Goal: Task Accomplishment & Management: Use online tool/utility

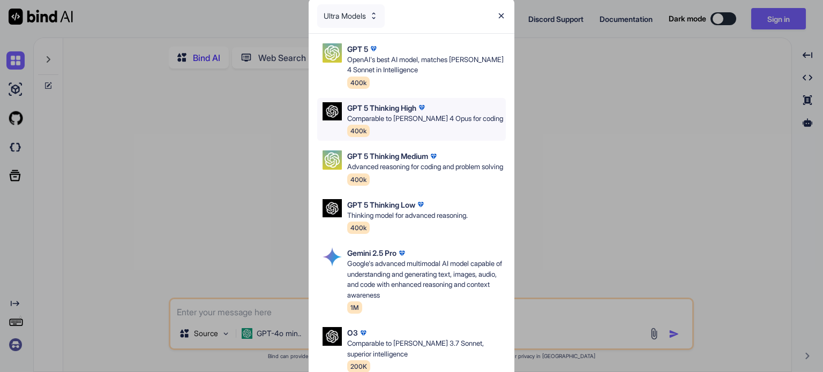
click at [392, 113] on p "GPT 5 Thinking High" at bounding box center [381, 107] width 69 height 11
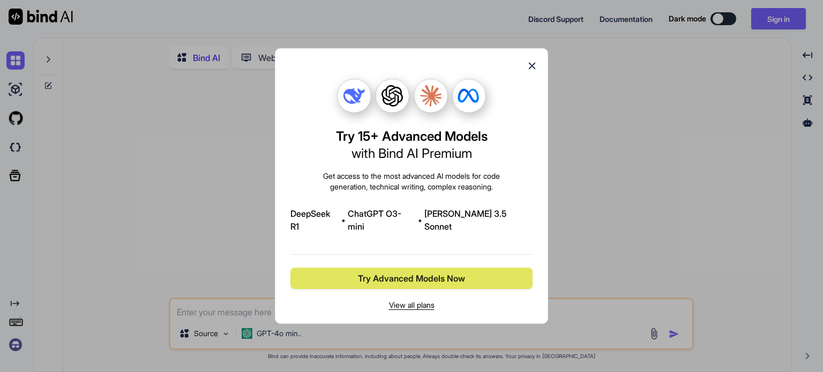
click at [427, 272] on span "Try Advanced Models Now" at bounding box center [411, 278] width 107 height 13
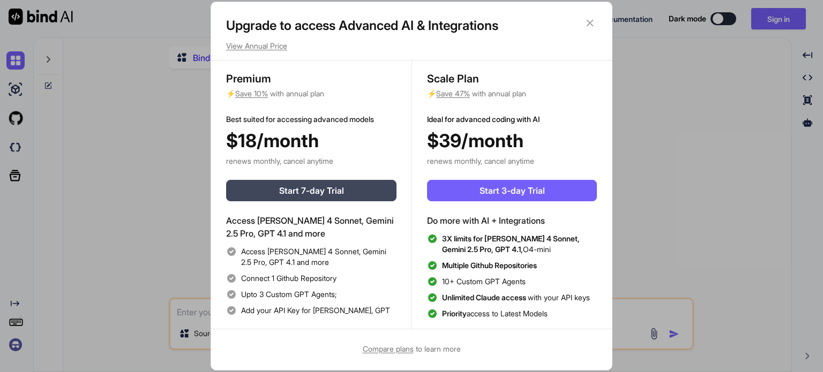
scroll to position [4, 0]
click at [663, 197] on div "Upgrade to access Advanced AI & Integrations View Annual Price Premium ⚡ Save 1…" at bounding box center [411, 186] width 823 height 372
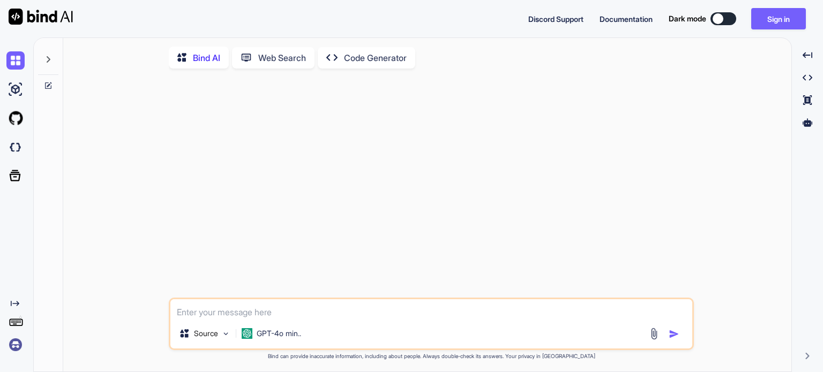
type textarea "x"
click at [631, 15] on span "Documentation" at bounding box center [626, 18] width 53 height 9
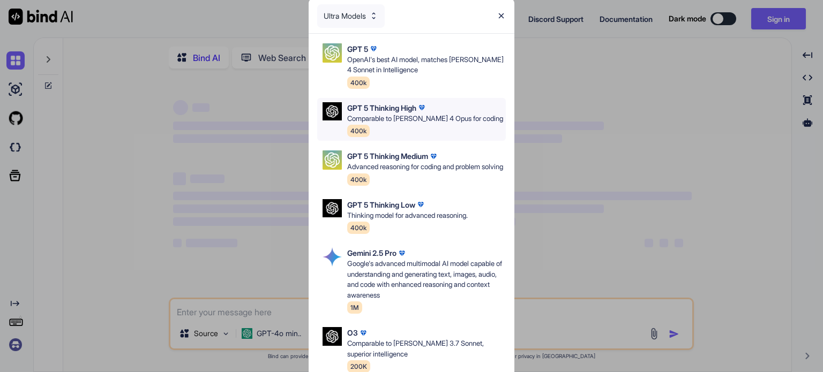
scroll to position [54, 0]
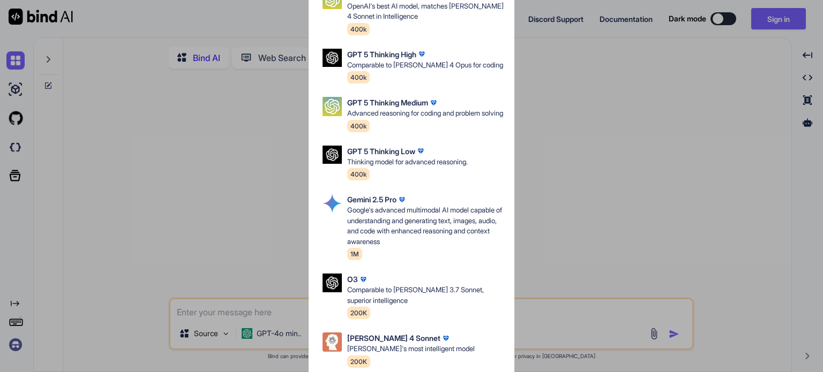
click at [418, 61] on p "Comparable to Claude 4 Opus for coding" at bounding box center [425, 65] width 156 height 11
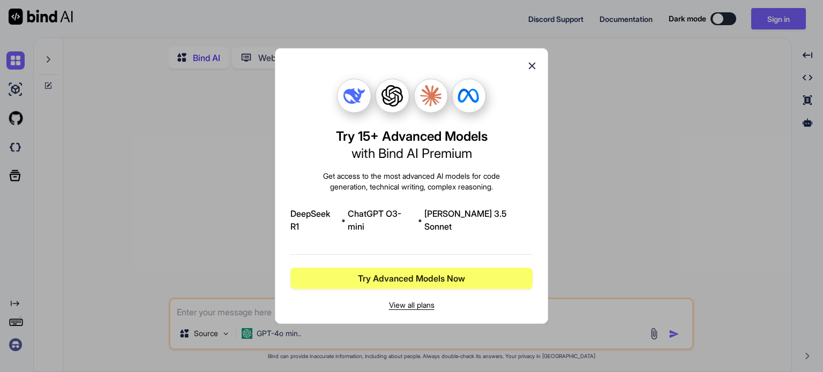
scroll to position [0, 0]
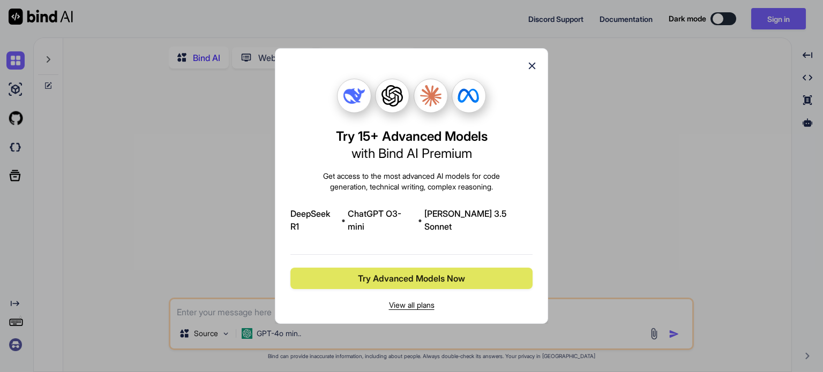
click at [422, 273] on span "Try Advanced Models Now" at bounding box center [411, 278] width 107 height 13
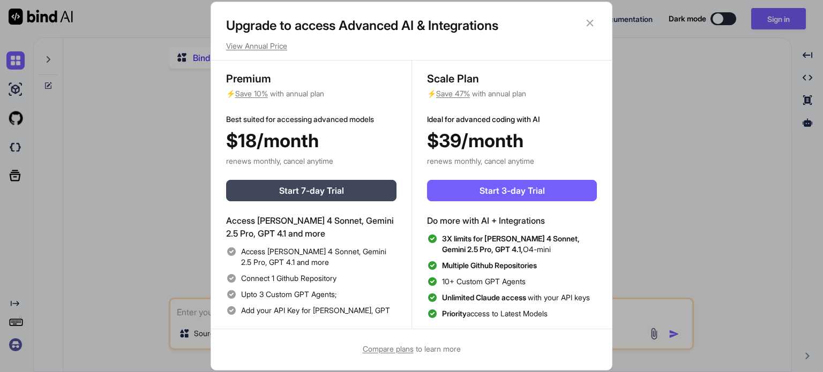
scroll to position [4, 0]
click at [529, 187] on span "Start 3-day Trial" at bounding box center [512, 190] width 65 height 13
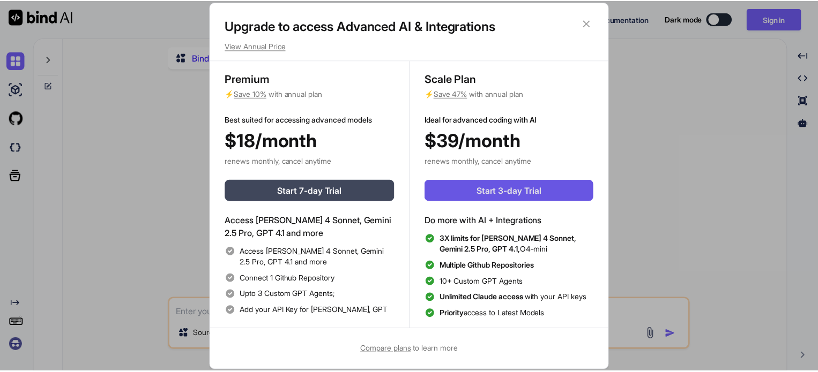
scroll to position [0, 0]
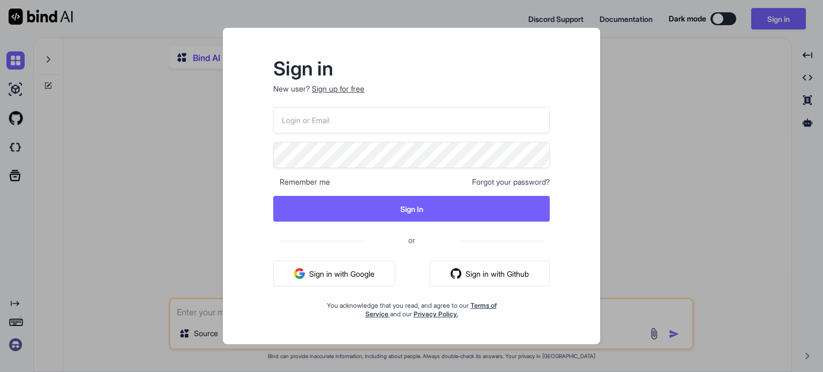
click at [350, 274] on button "Sign in with Google" at bounding box center [334, 274] width 122 height 26
type textarea "x"
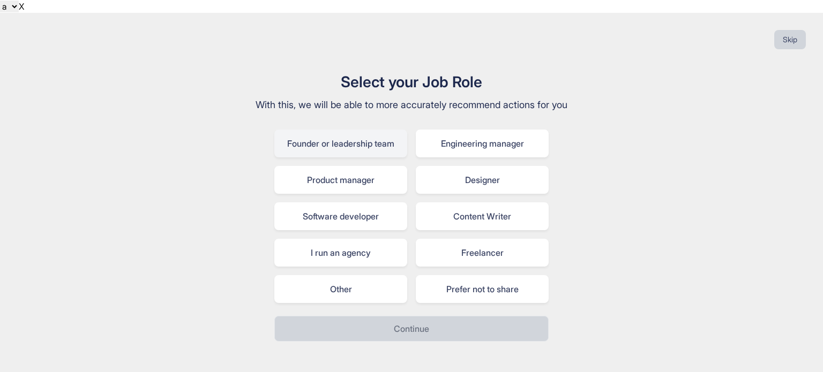
click at [341, 136] on div "Founder or leadership team" at bounding box center [340, 144] width 133 height 28
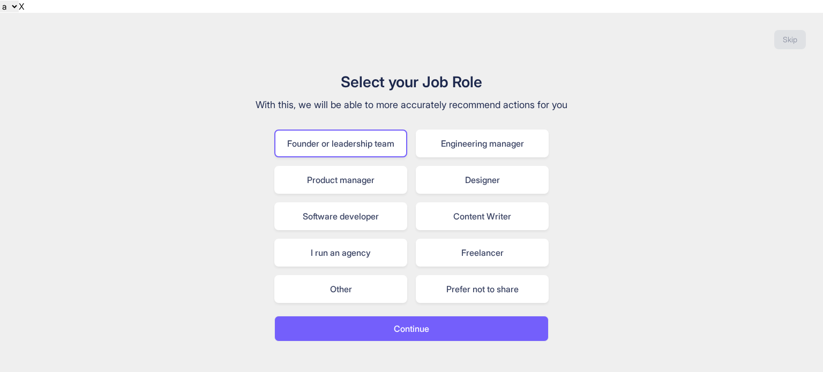
click at [444, 316] on button "Continue" at bounding box center [411, 329] width 274 height 26
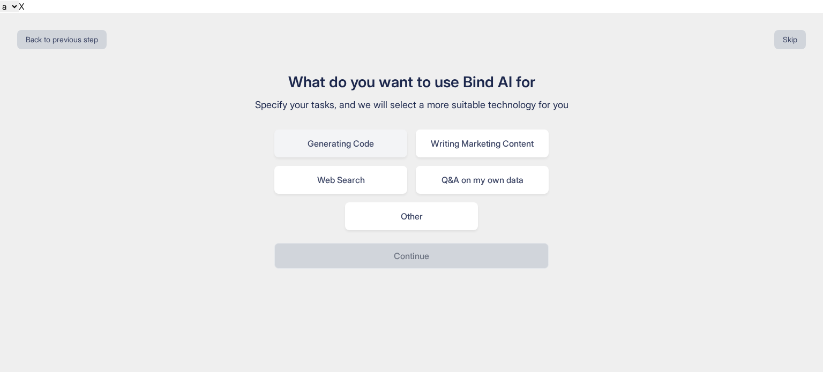
click at [338, 130] on div "Generating Code" at bounding box center [340, 144] width 133 height 28
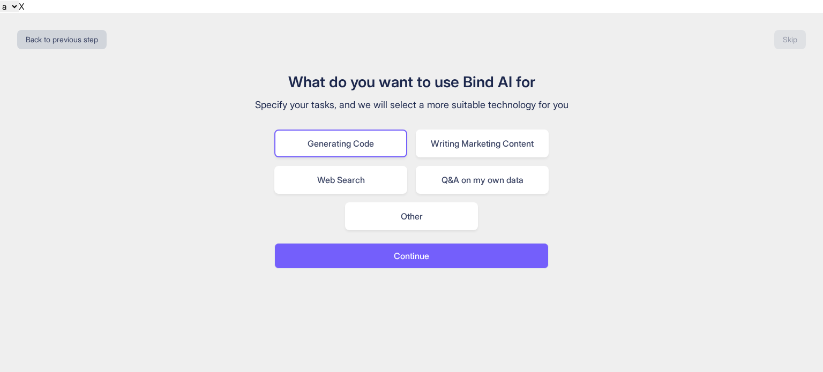
click at [402, 250] on p "Continue" at bounding box center [411, 256] width 35 height 13
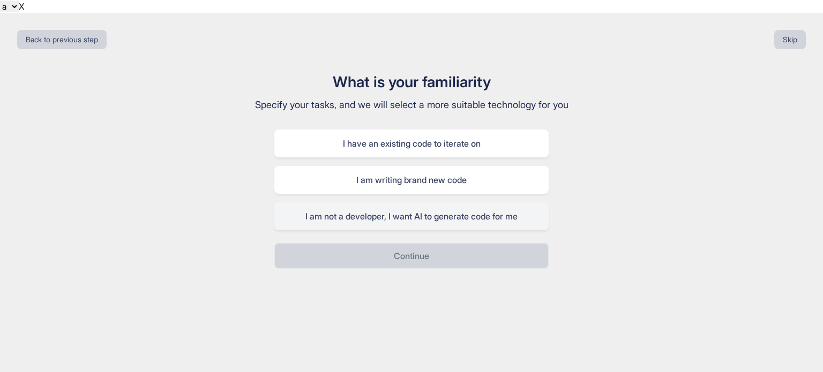
click at [404, 203] on div "I am not a developer, I want AI to generate code for me" at bounding box center [411, 217] width 274 height 28
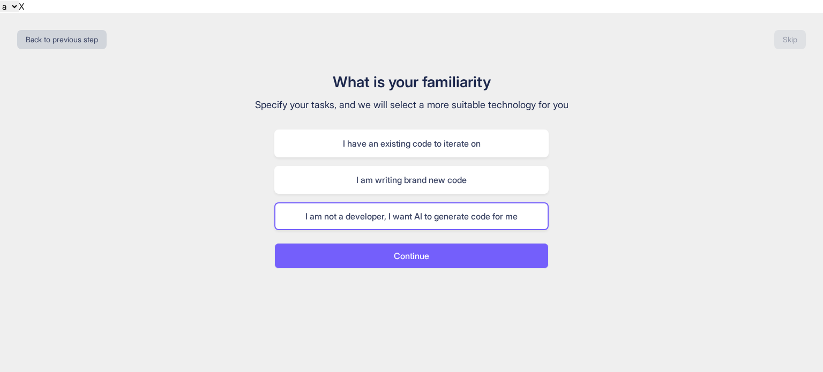
click at [423, 249] on button "Continue" at bounding box center [411, 256] width 274 height 26
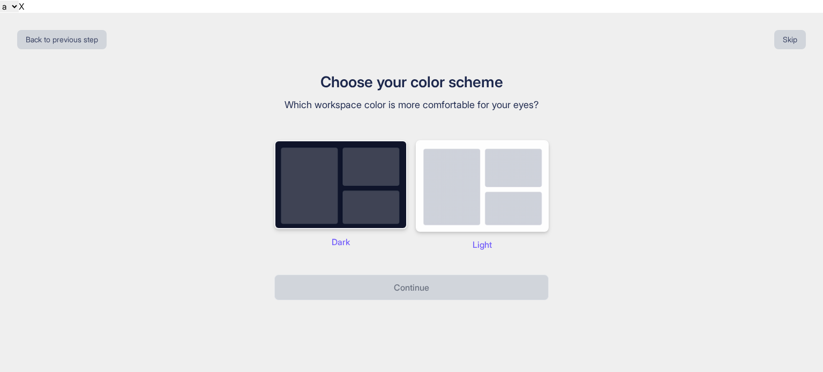
click at [351, 177] on img at bounding box center [340, 184] width 133 height 89
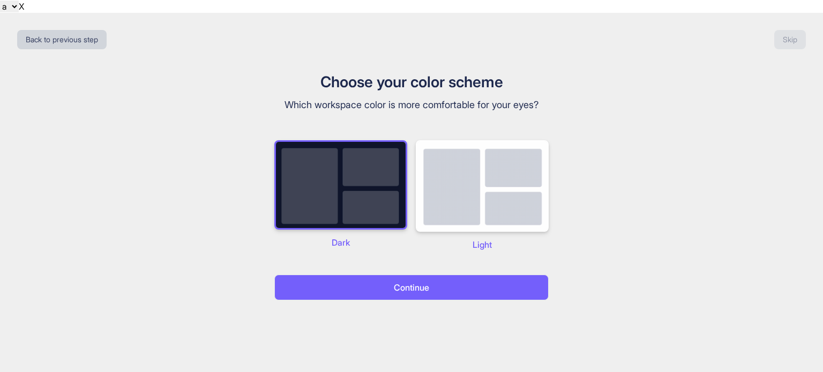
click at [409, 281] on p "Continue" at bounding box center [411, 287] width 35 height 13
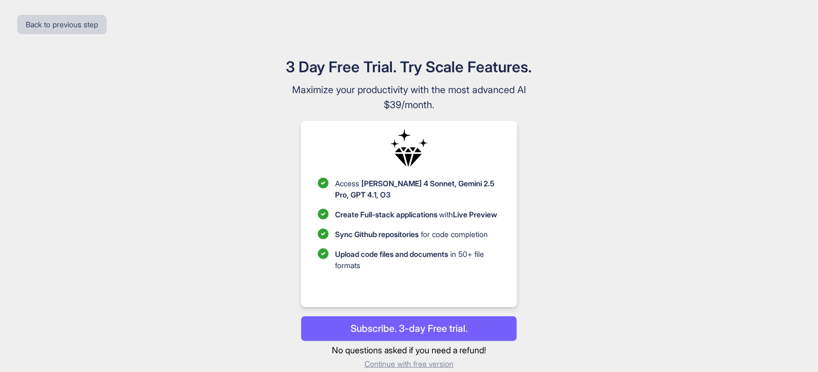
scroll to position [16, 0]
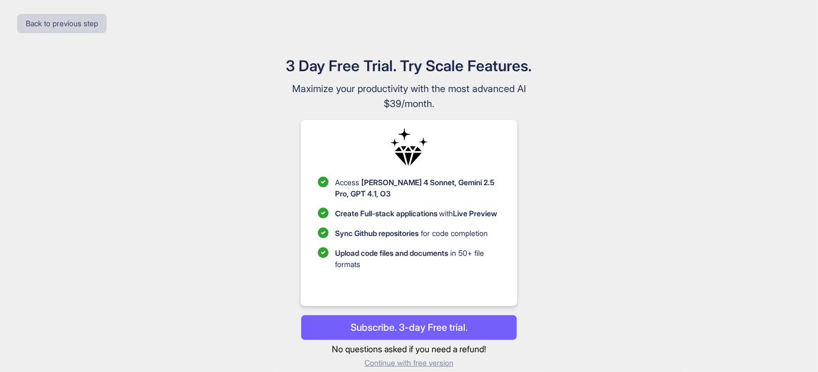
click at [401, 320] on p "Subscribe. 3-day Free trial." at bounding box center [408, 327] width 117 height 14
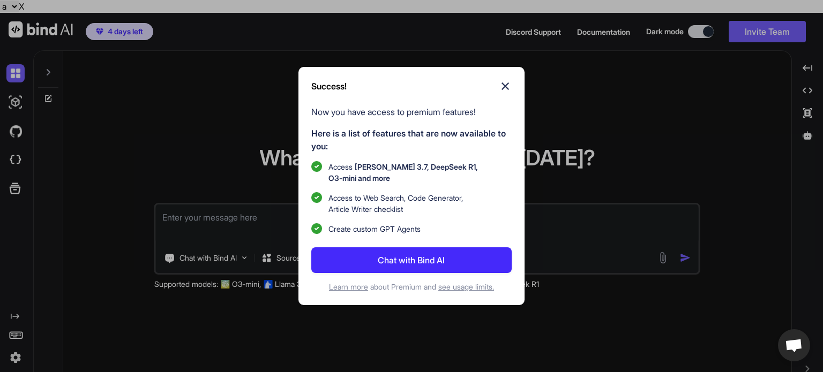
click at [369, 260] on button "Chat with Bind AI" at bounding box center [411, 261] width 200 height 26
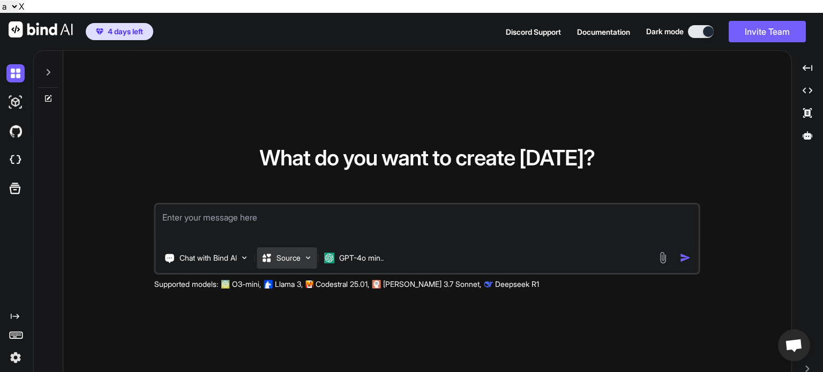
click at [305, 248] on div "Source" at bounding box center [287, 258] width 60 height 21
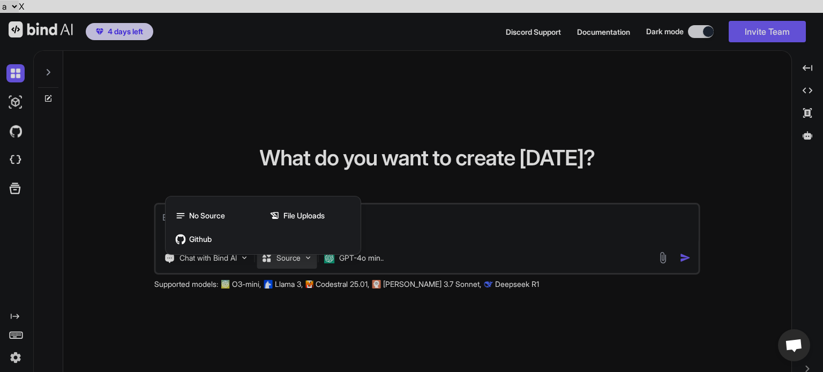
click at [234, 311] on div at bounding box center [411, 186] width 823 height 372
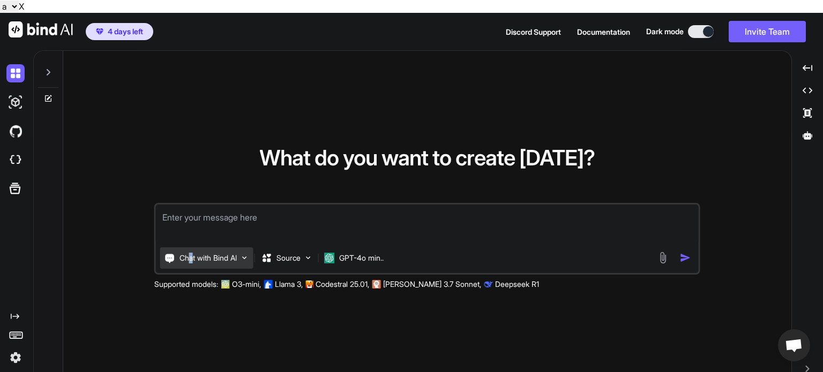
click at [192, 253] on p "Chat with Bind AI" at bounding box center [208, 258] width 57 height 11
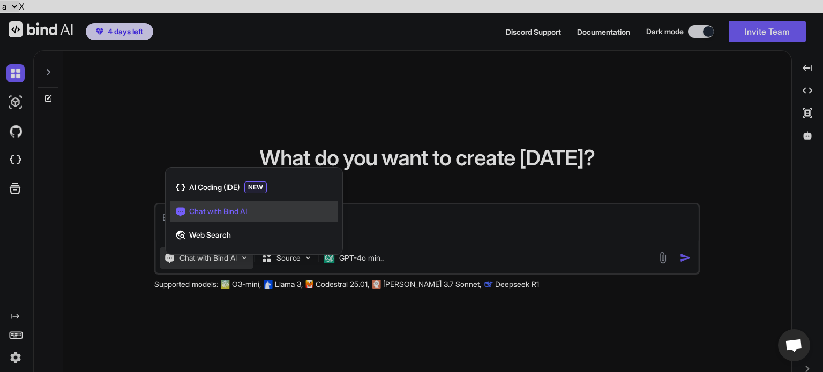
click at [217, 206] on span "Chat with Bind AI" at bounding box center [218, 211] width 58 height 11
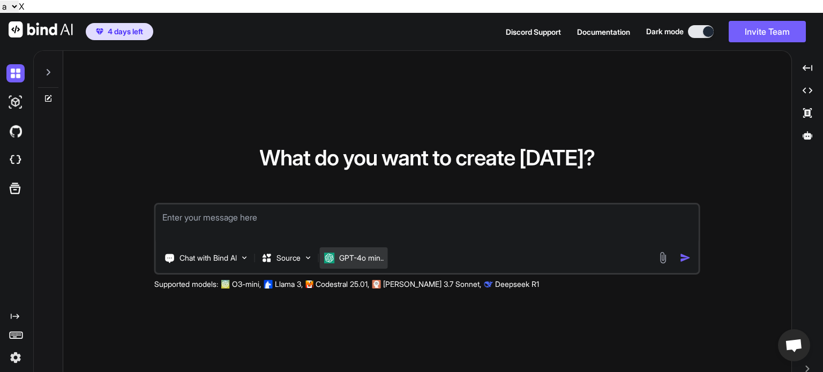
click at [362, 253] on p "GPT-4o min.." at bounding box center [361, 258] width 44 height 11
drag, startPoint x: 390, startPoint y: 238, endPoint x: 383, endPoint y: 240, distance: 7.0
click at [388, 248] on div "GPT-4o min.." at bounding box center [354, 258] width 68 height 21
click at [327, 248] on div "GPT-4o min.." at bounding box center [354, 258] width 68 height 21
click at [354, 253] on p "GPT-4o min.." at bounding box center [361, 258] width 44 height 11
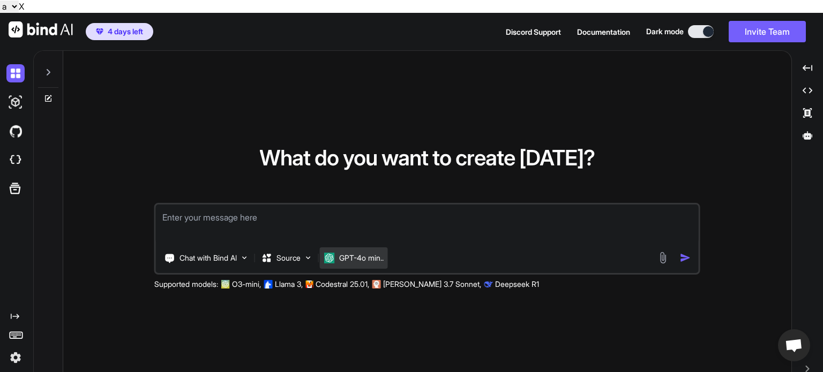
click at [334, 253] on img at bounding box center [329, 258] width 11 height 11
click at [289, 253] on p "Source" at bounding box center [289, 258] width 24 height 11
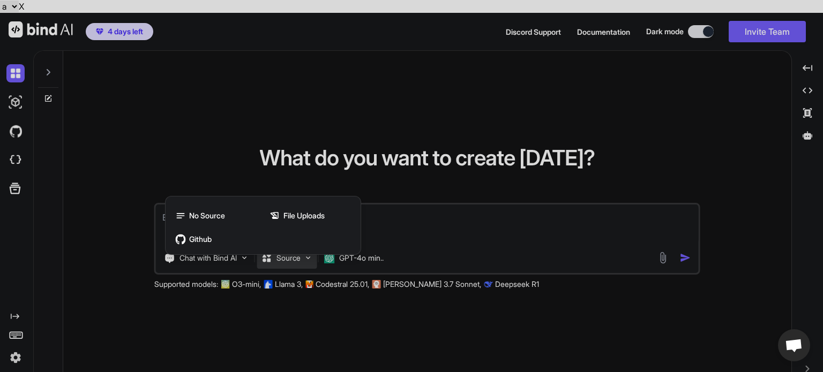
click at [376, 245] on div at bounding box center [411, 186] width 823 height 372
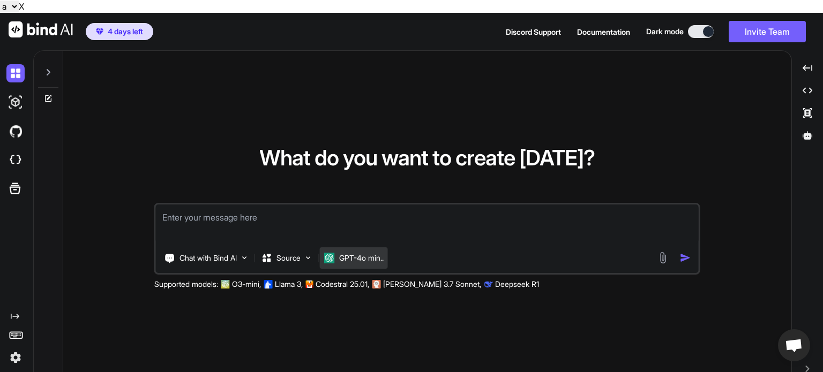
click at [345, 253] on p "GPT-4o min.." at bounding box center [361, 258] width 44 height 11
click at [335, 253] on img at bounding box center [329, 258] width 11 height 11
click at [397, 248] on div "Chat with Bind AI Source GPT-4o min.." at bounding box center [406, 258] width 501 height 21
click at [17, 349] on img at bounding box center [15, 358] width 18 height 18
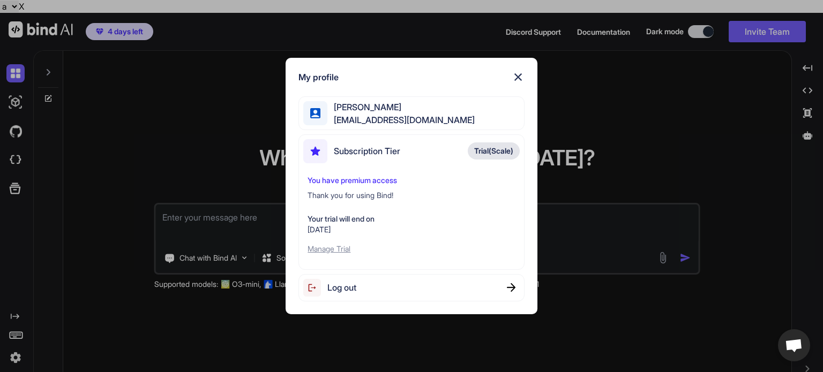
click at [631, 329] on div "My profile Daryl Crouse darylcrouse@gmail.com Subscription Tier Trial(Scale) Yo…" at bounding box center [411, 186] width 823 height 372
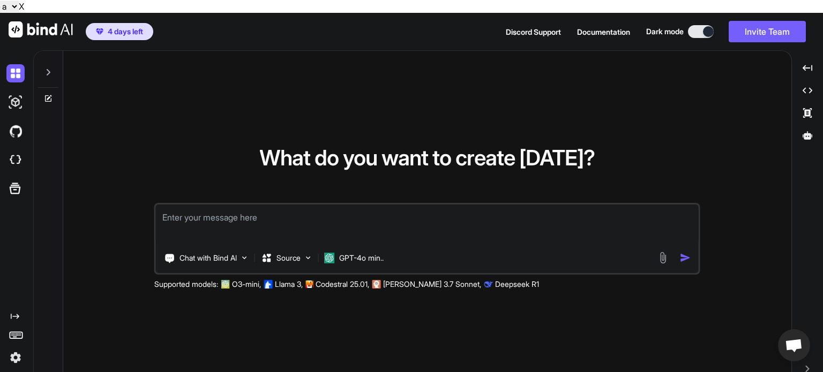
click at [10, 298] on div "Created with Pixso." at bounding box center [14, 213] width 29 height 308
click at [16, 312] on icon "Created with Pixso." at bounding box center [15, 316] width 9 height 9
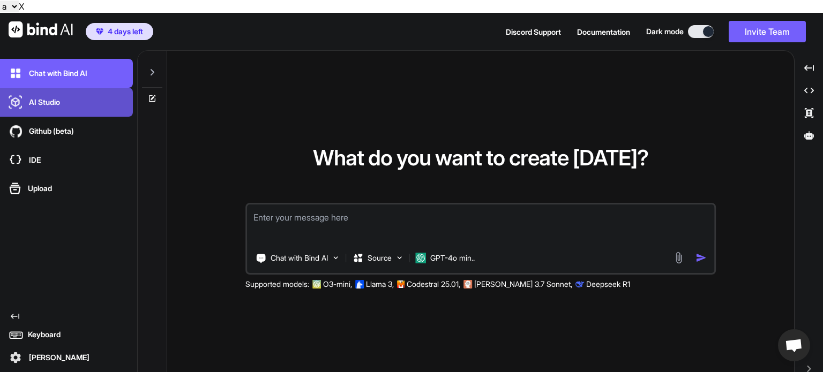
click at [60, 97] on p "AI Studio" at bounding box center [42, 102] width 35 height 11
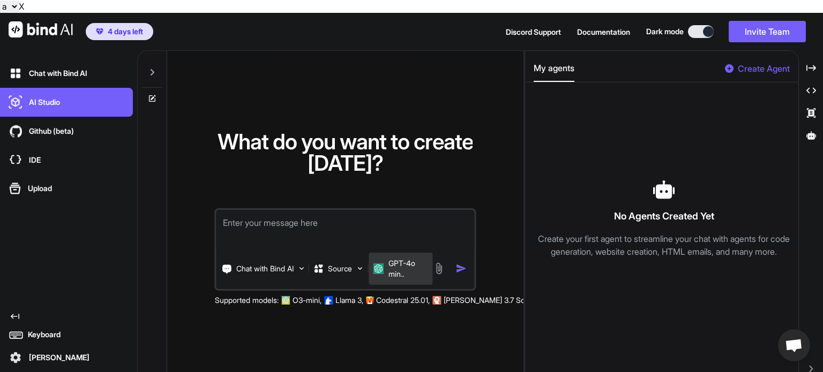
click at [392, 258] on p "GPT-4o min.." at bounding box center [409, 268] width 40 height 21
click at [387, 258] on div "GPT-4o min.." at bounding box center [401, 268] width 55 height 21
drag, startPoint x: 387, startPoint y: 250, endPoint x: 377, endPoint y: 240, distance: 14.0
click at [377, 264] on img at bounding box center [379, 269] width 11 height 11
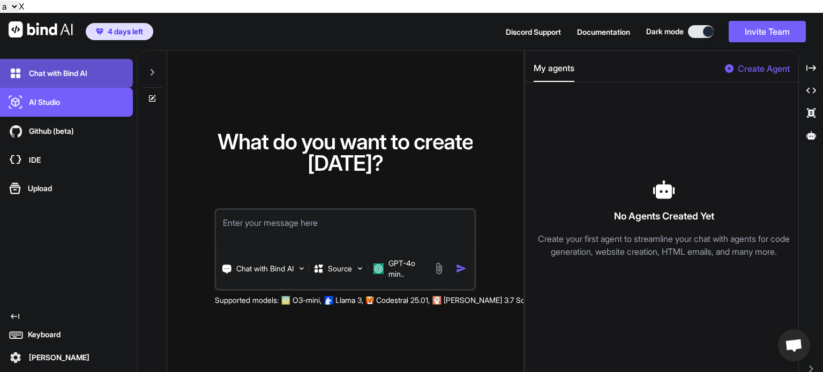
click at [60, 68] on div "Chat with Bind AI" at bounding box center [69, 73] width 126 height 18
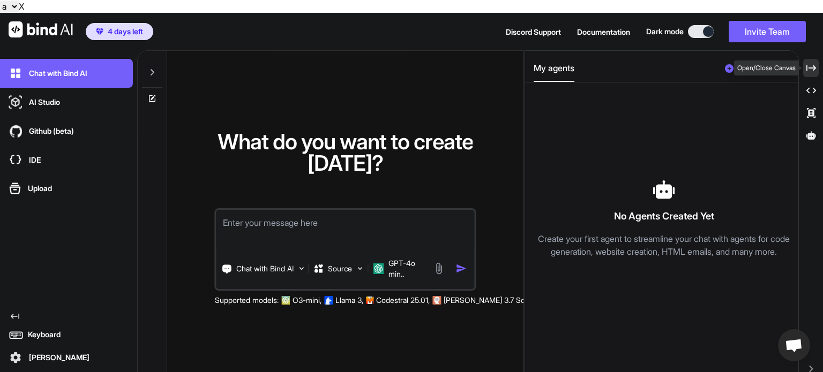
drag, startPoint x: 815, startPoint y: 51, endPoint x: 809, endPoint y: 56, distance: 8.4
click at [815, 63] on icon "Created with Pixso." at bounding box center [812, 68] width 10 height 10
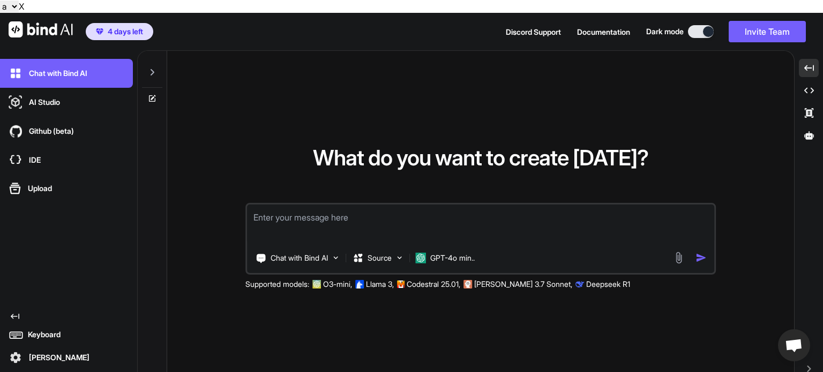
click at [341, 221] on textarea at bounding box center [480, 225] width 467 height 40
type textarea "x"
type textarea "b"
type textarea "x"
type textarea "bu"
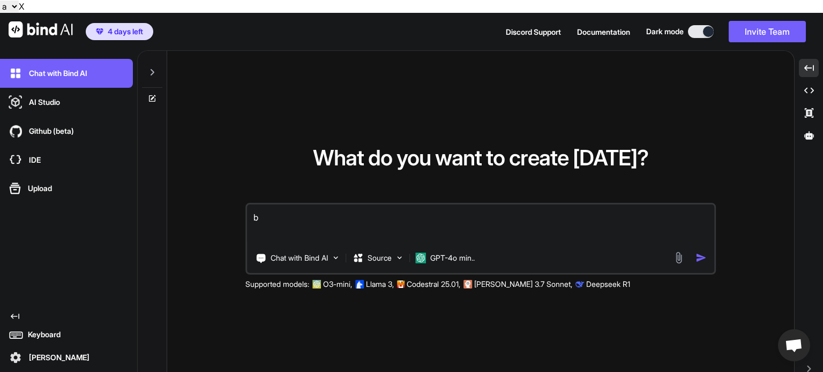
type textarea "x"
type textarea "[PERSON_NAME]"
type textarea "x"
type textarea "buil"
type textarea "x"
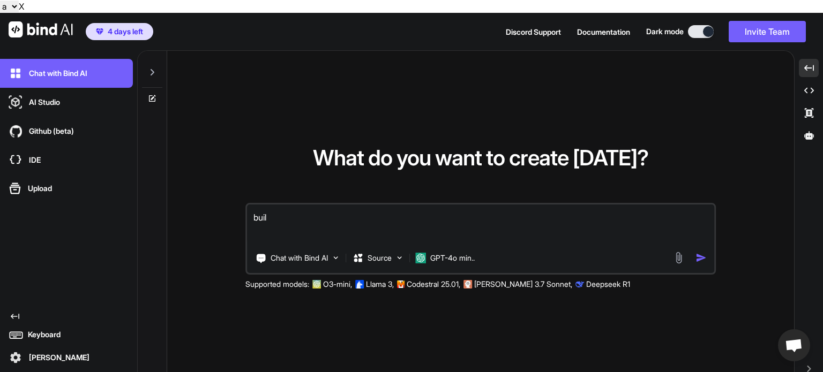
type textarea "build"
type textarea "x"
type textarea "build"
type textarea "x"
type textarea "build a"
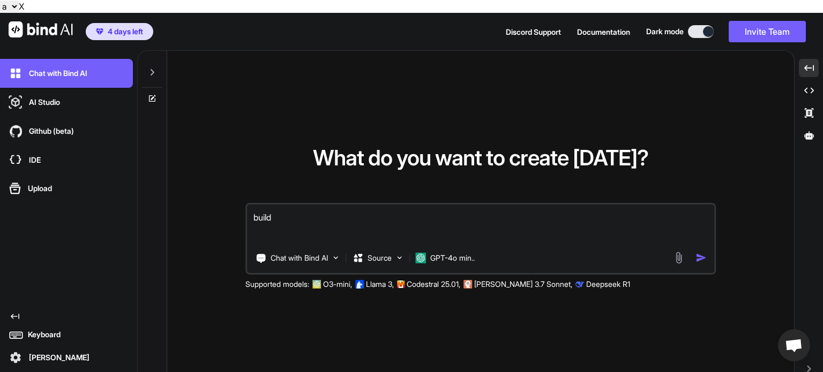
type textarea "x"
type textarea "build a"
type textarea "x"
type textarea "build a l"
type textarea "x"
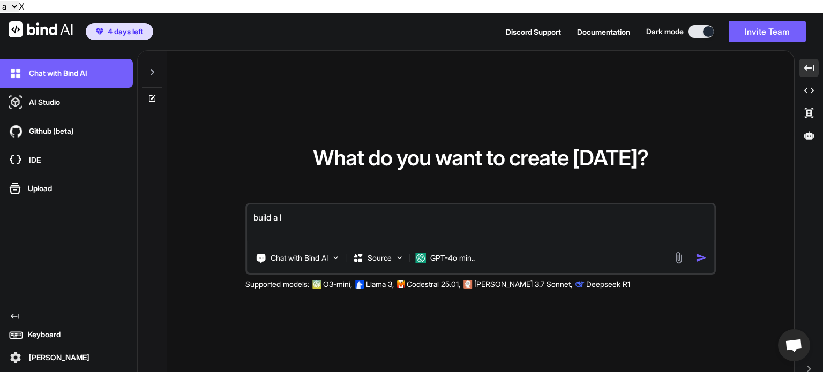
type textarea "build a lg"
type textarea "x"
type textarea "build a lga"
type textarea "x"
type textarea "build a lgal"
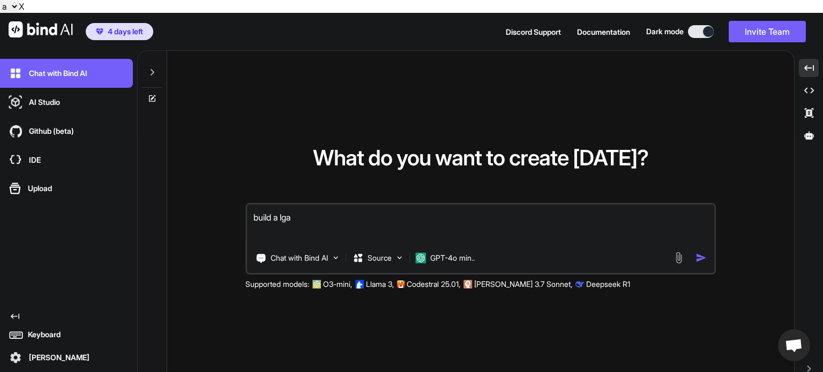
type textarea "x"
type textarea "build a lgal"
type textarea "x"
type textarea "build a lgal"
type textarea "x"
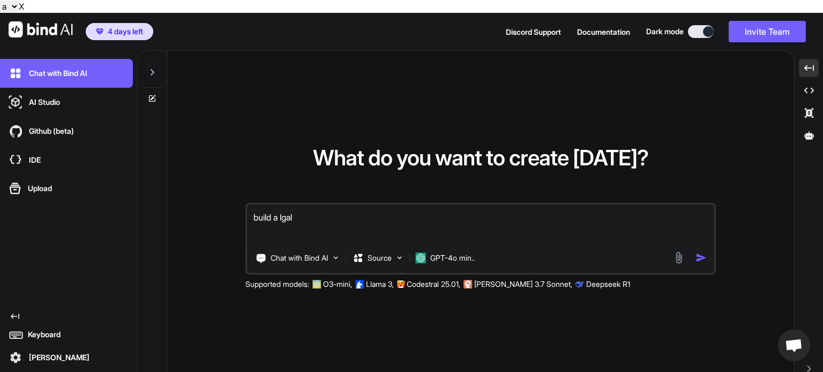
type textarea "build a lga"
type textarea "x"
type textarea "build a lg"
type textarea "x"
type textarea "build a l"
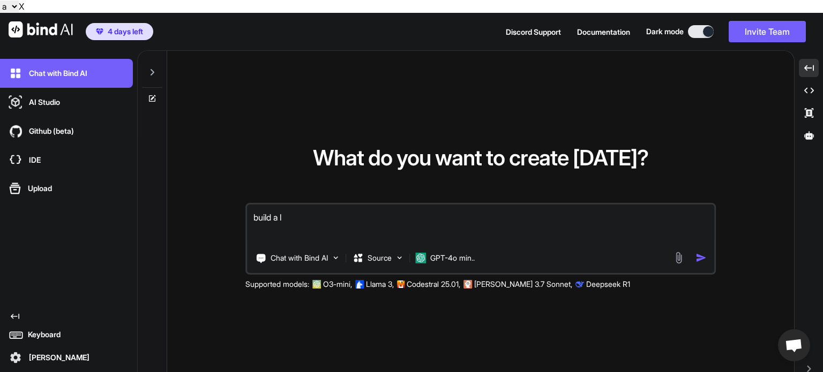
type textarea "x"
type textarea "build a"
type textarea "x"
type textarea "build a n"
type textarea "x"
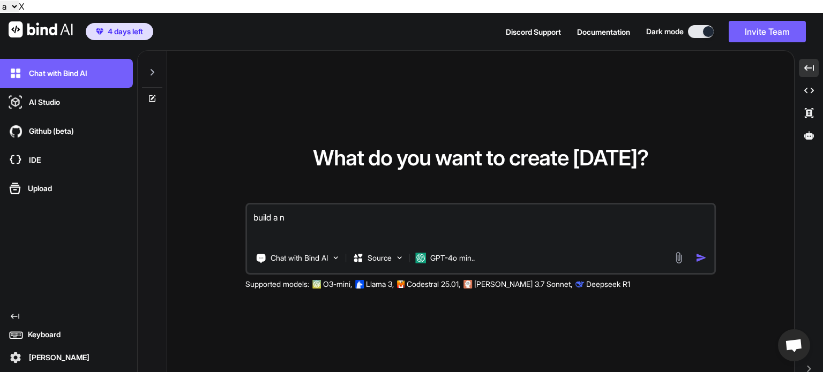
type textarea "build a"
type textarea "x"
type textarea "build a"
type textarea "x"
type textarea "build an"
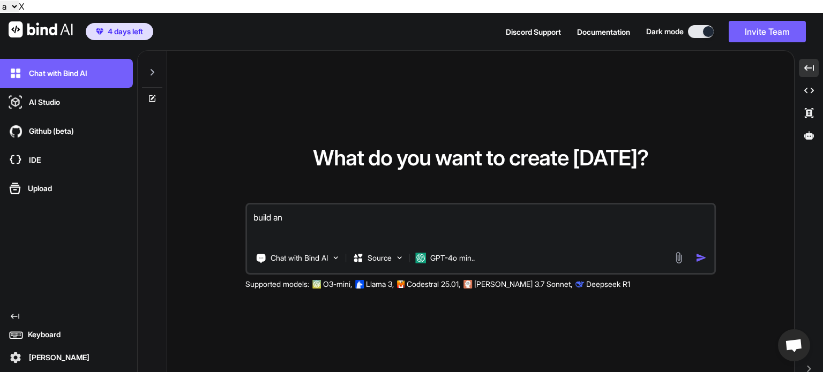
type textarea "x"
type textarea "build an"
type textarea "x"
type textarea "build an i"
type textarea "x"
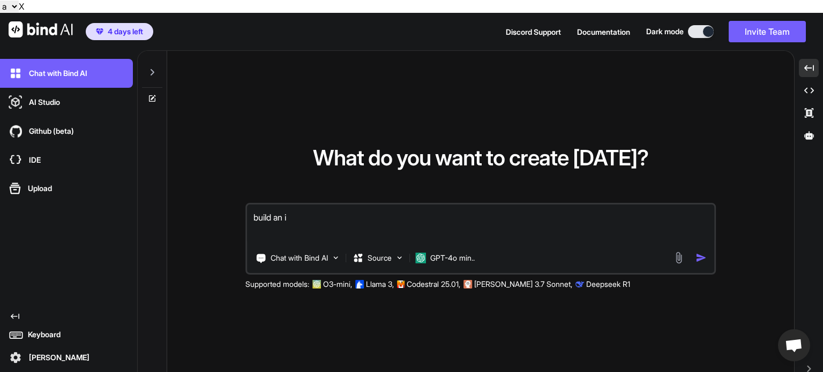
type textarea "build an in"
type textarea "x"
type textarea "build an inv"
type textarea "x"
type textarea "build an in"
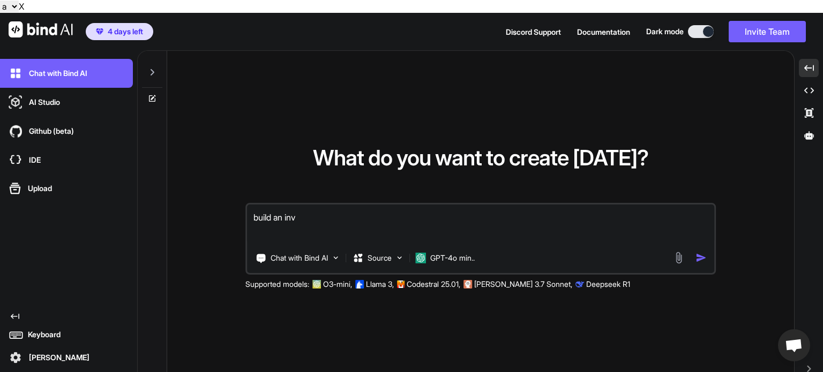
type textarea "x"
type textarea "build an inn"
type textarea "x"
type textarea "build an innv"
type textarea "x"
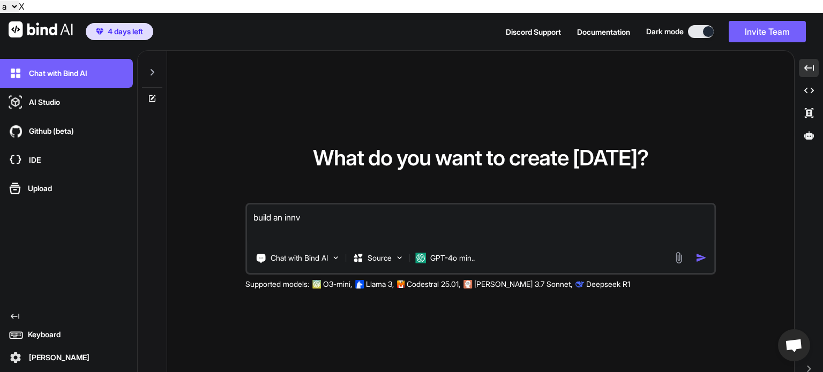
type textarea "build an innvo"
type textarea "x"
type textarea "build an innvoa"
type textarea "x"
type textarea "build an innvoat"
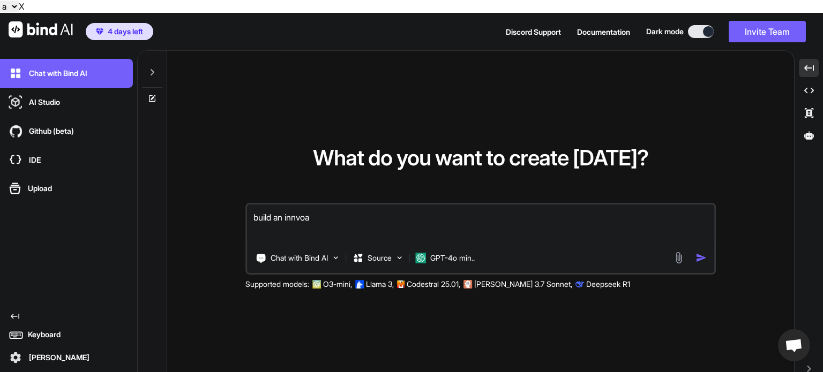
type textarea "x"
type textarea "build an innvoati"
type textarea "x"
type textarea "build an innvoativ"
type textarea "x"
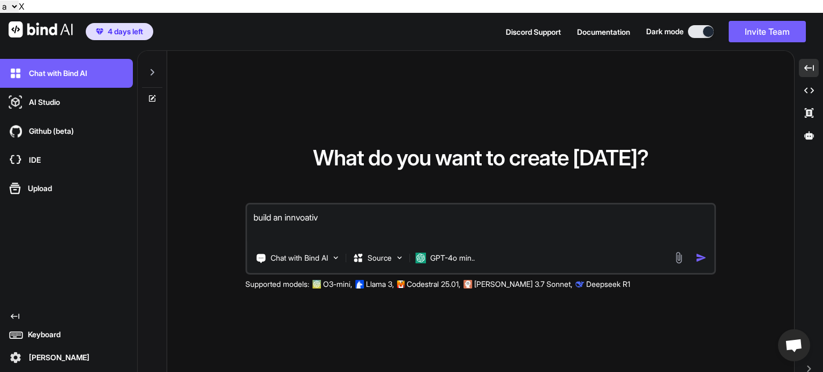
type textarea "build an innvoative"
type textarea "x"
type textarea "build an innvoative"
type textarea "x"
type textarea "build an innvoative"
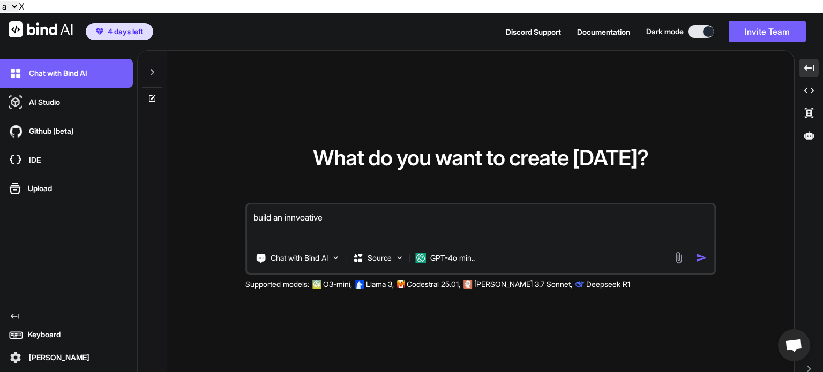
type textarea "x"
type textarea "build an innvoativ"
type textarea "x"
type textarea "build an innvoati"
type textarea "x"
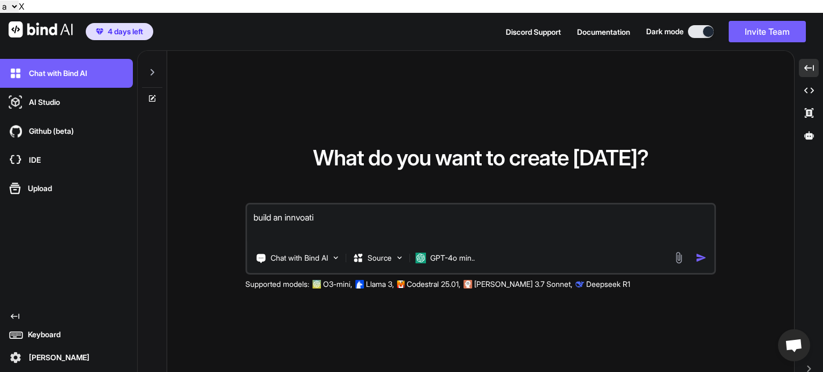
type textarea "build an innvoat"
type textarea "x"
type textarea "build an innvoa"
type textarea "x"
type textarea "build an innvo"
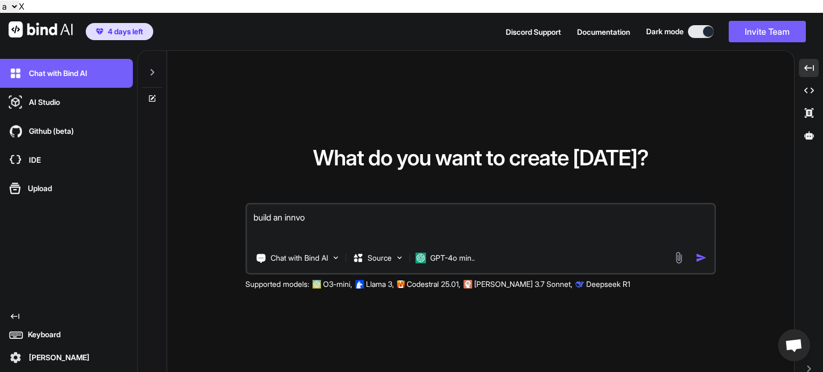
type textarea "x"
type textarea "build an innv"
type textarea "x"
type textarea "build an inn"
type textarea "x"
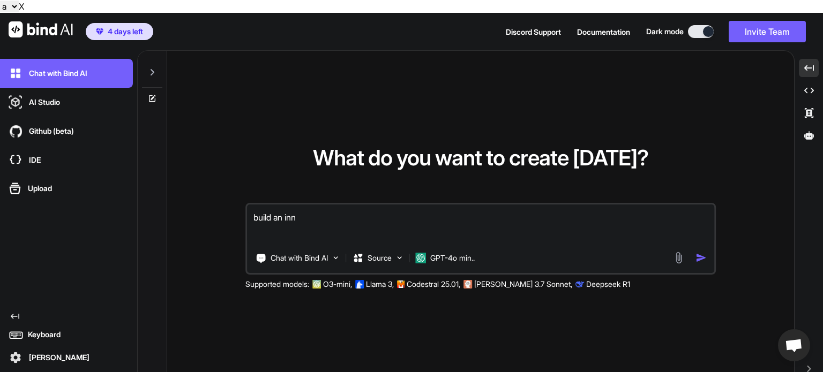
type textarea "build an inno"
type textarea "x"
type textarea "build an innov"
type textarea "x"
type textarea "build an innova"
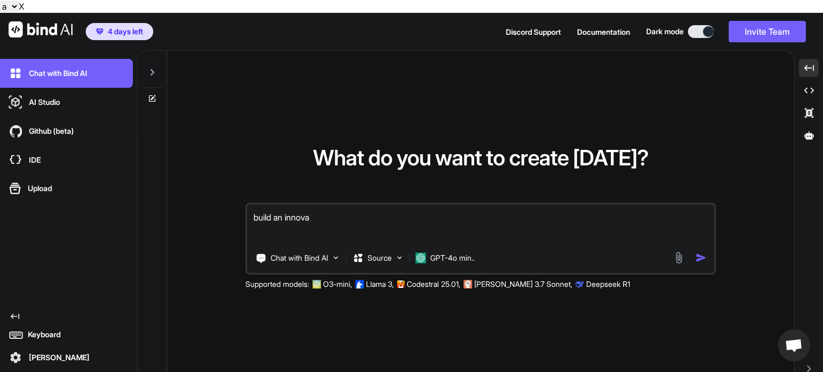
type textarea "x"
type textarea "build an innovat"
type textarea "x"
type textarea "build an innovati"
type textarea "x"
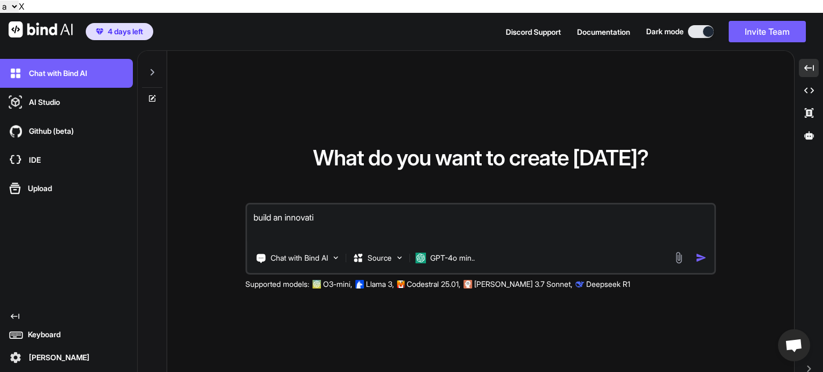
type textarea "build an innovativ"
type textarea "x"
type textarea "build an innovative"
type textarea "x"
type textarea "build an innovative"
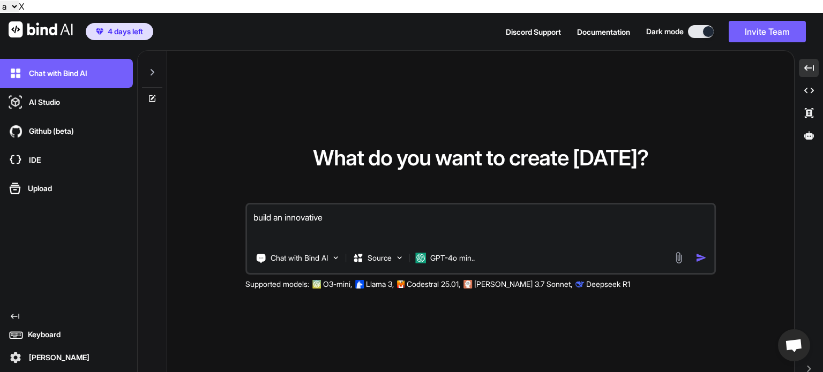
type textarea "x"
type textarea "build an innovative l"
type textarea "x"
type textarea "build an innovative le"
type textarea "x"
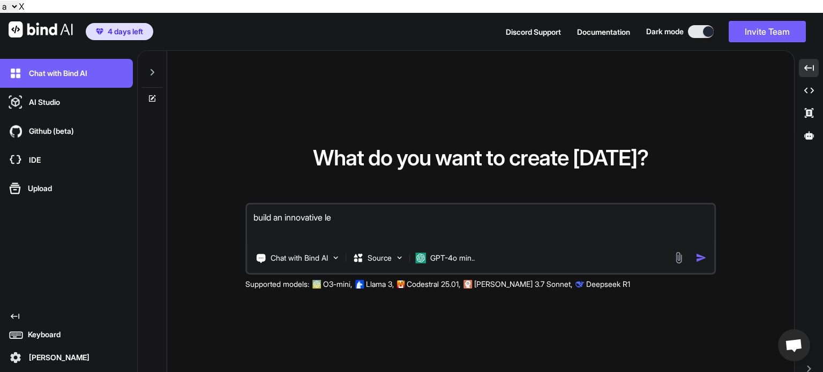
type textarea "build an innovative leg"
type textarea "x"
type textarea "build an innovative lega"
type textarea "x"
type textarea "build an innovative legal"
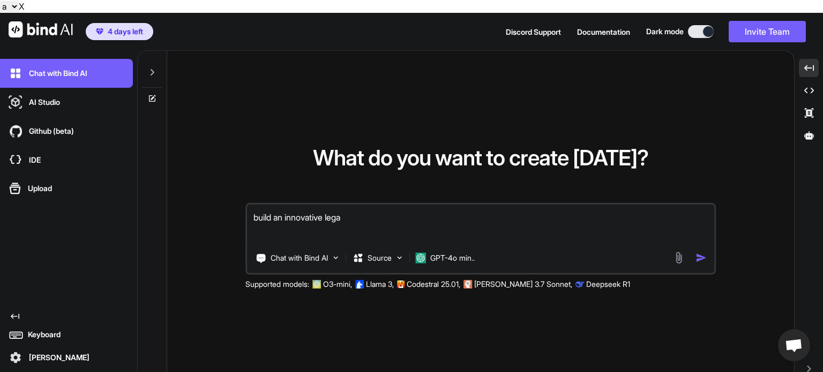
type textarea "x"
type textarea "build an innovative legal"
type textarea "x"
type textarea "build an innovative legal c"
type textarea "x"
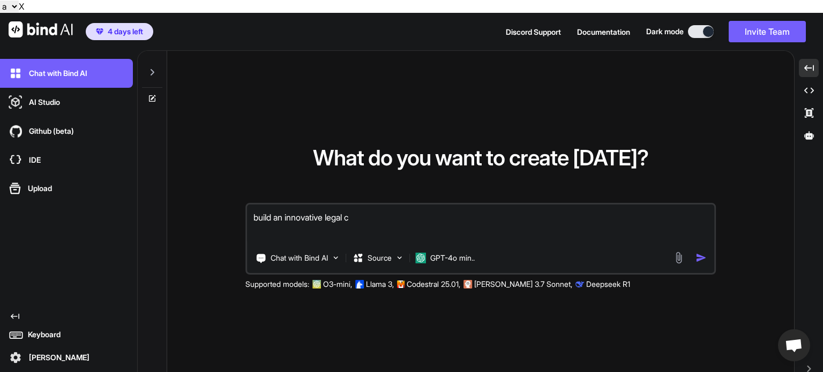
type textarea "build an innovative legal ca"
type textarea "x"
type textarea "build an innovative legal cas"
type textarea "x"
type textarea "build an innovative legal case"
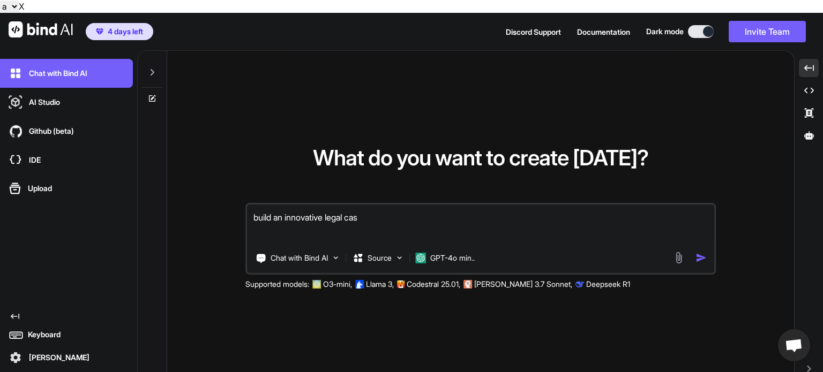
type textarea "x"
type textarea "build an innovative legal case"
type textarea "x"
type textarea "build an innovative legal case m"
type textarea "x"
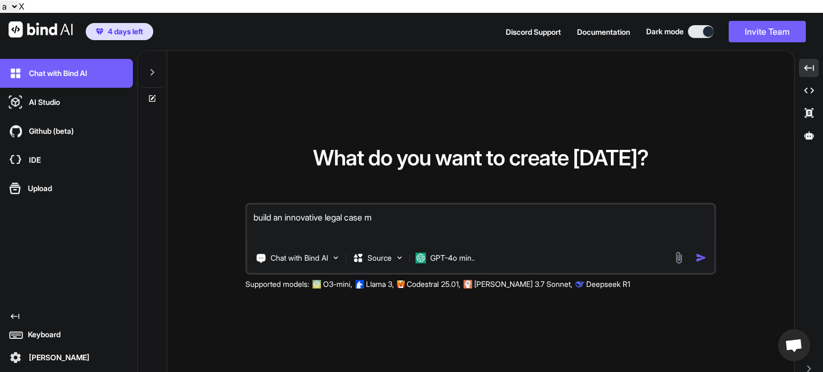
type textarea "build an innovative legal case ma"
type textarea "x"
type textarea "build an innovative legal case man"
type textarea "x"
type textarea "build an innovative legal case mana"
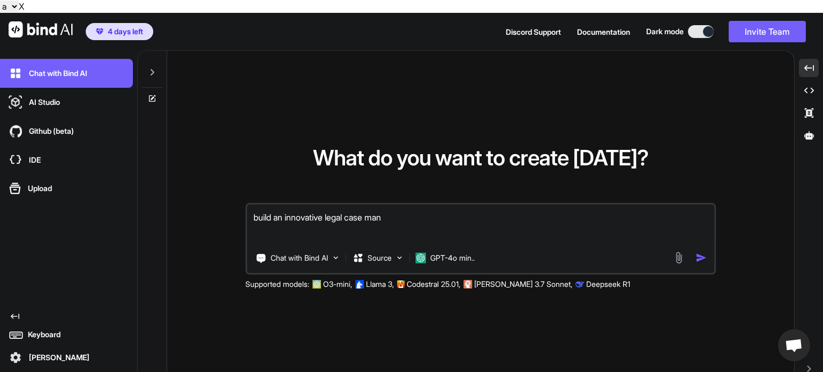
type textarea "x"
type textarea "build an innovative legal case manag"
type textarea "x"
type textarea "build an innovative legal case manage"
type textarea "x"
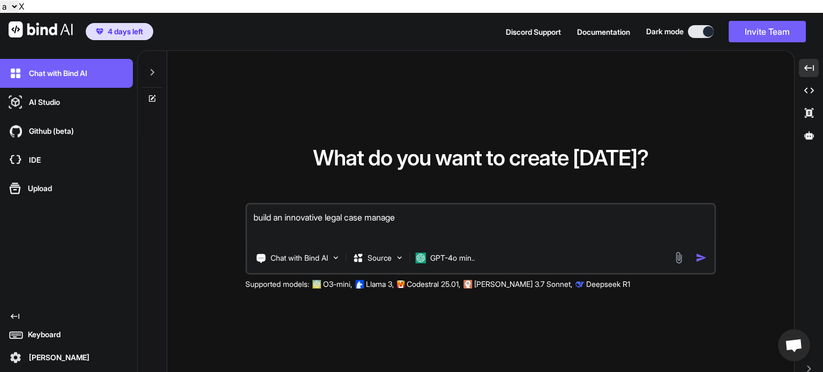
type textarea "build an innovative legal case managem"
type textarea "x"
type textarea "build an innovative legal case manageme"
type textarea "x"
type textarea "build an innovative legal case managemen"
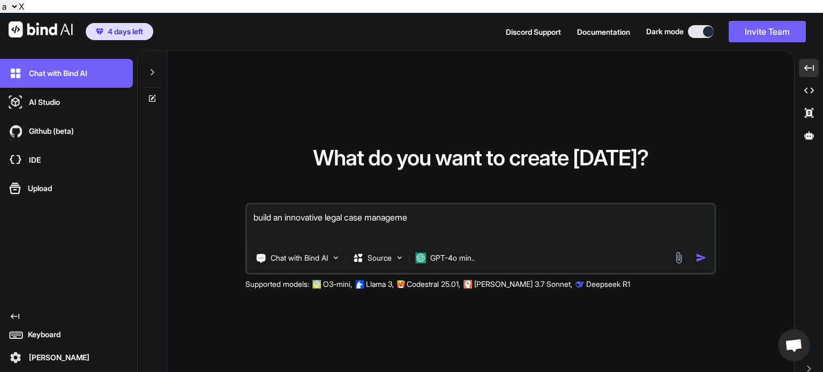
type textarea "x"
type textarea "build an innovative legal case management"
type textarea "x"
type textarea "build an innovative legal case management"
type textarea "x"
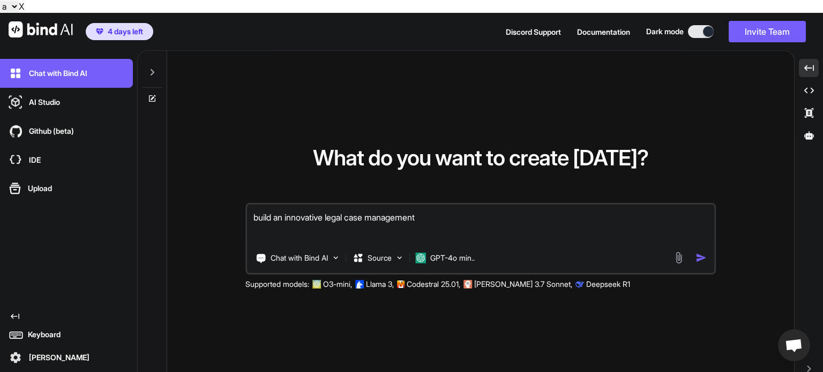
type textarea "build an innovative legal case management s"
type textarea "x"
type textarea "build an innovative legal case management sy"
type textarea "x"
type textarea "build an innovative legal case management sys"
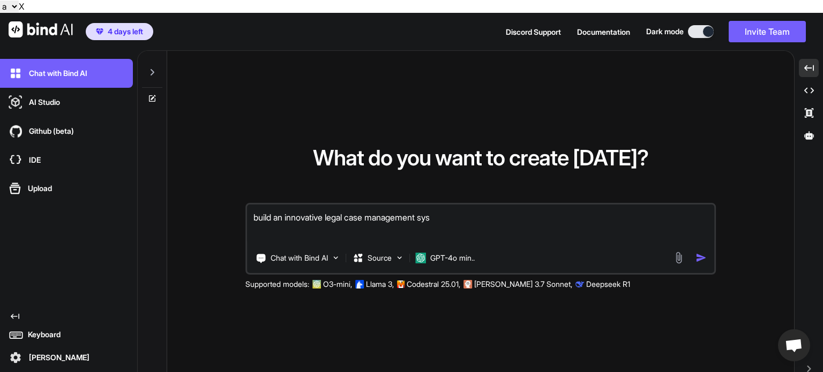
type textarea "x"
type textarea "build an innovative legal case management syst"
type textarea "x"
type textarea "build an innovative legal case management syste"
type textarea "x"
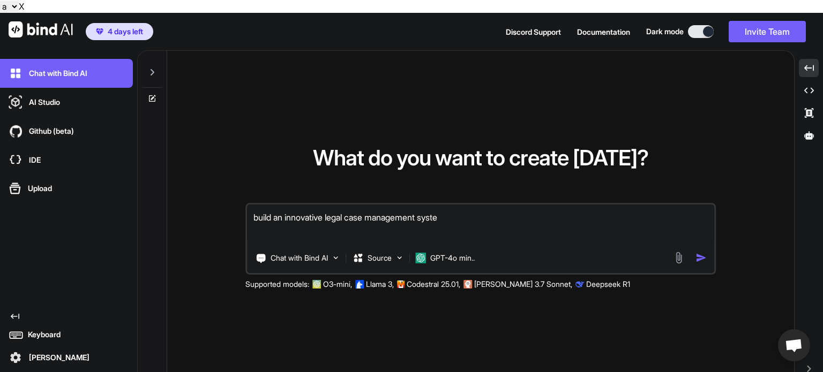
type textarea "build an innovative legal case management syst"
type textarea "x"
type textarea "build an innovative legal case management sys"
type textarea "x"
type textarea "build an innovative legal case management sy"
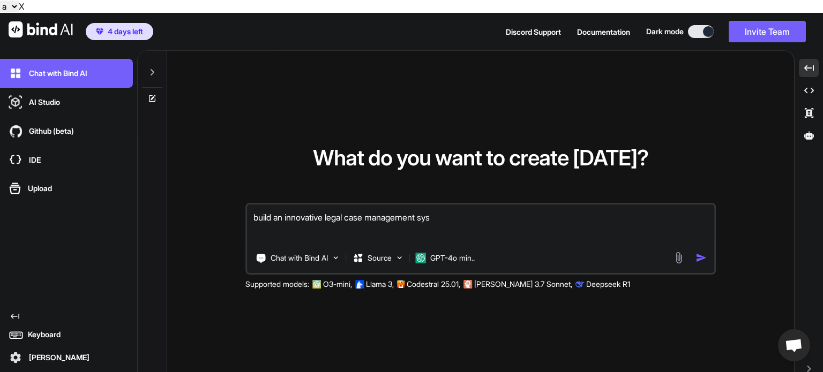
type textarea "x"
type textarea "build an innovative legal case management s"
type textarea "x"
type textarea "build an innovative legal case management"
type textarea "x"
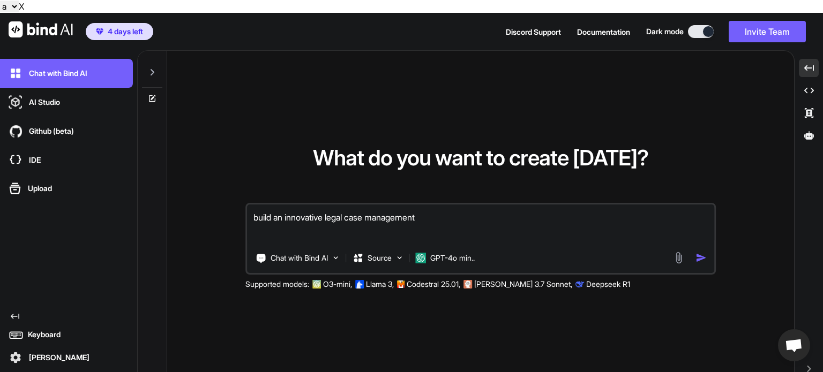
type textarea "build an innovative legal case management o"
type textarea "x"
type textarea "build an innovative legal case management"
type textarea "x"
type textarea "build an innovative legal case management S"
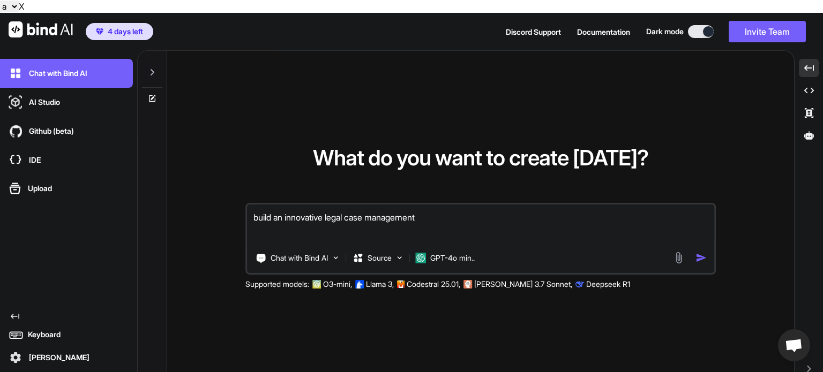
type textarea "x"
type textarea "build an innovative legal case management Sa"
type textarea "x"
type textarea "build an innovative legal case management Saa"
type textarea "x"
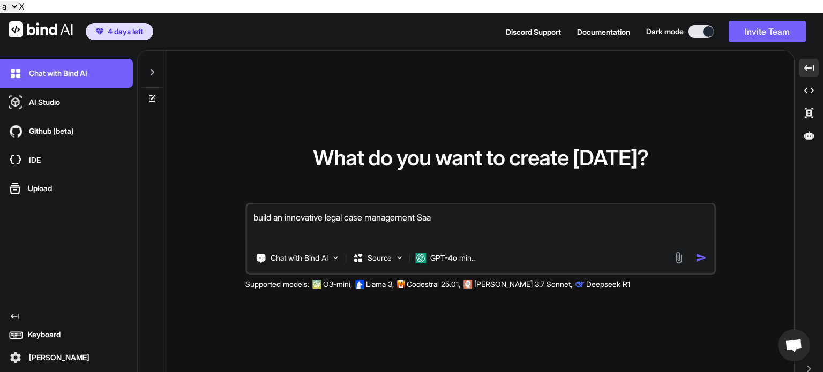
type textarea "build an innovative legal case management Saas"
type textarea "x"
type textarea "build an innovative legal case management Saa"
type textarea "x"
type textarea "build an innovative legal case management SaaS"
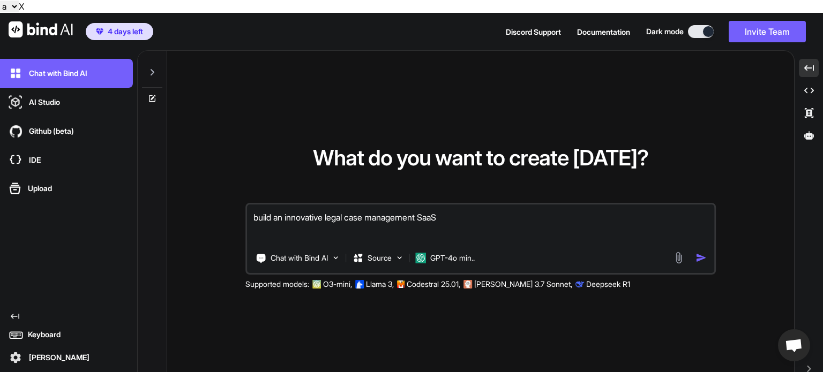
type textarea "x"
type textarea "build an innovative legal case management SaaS"
type textarea "x"
type textarea "build an innovative legal case management SaaS p"
type textarea "x"
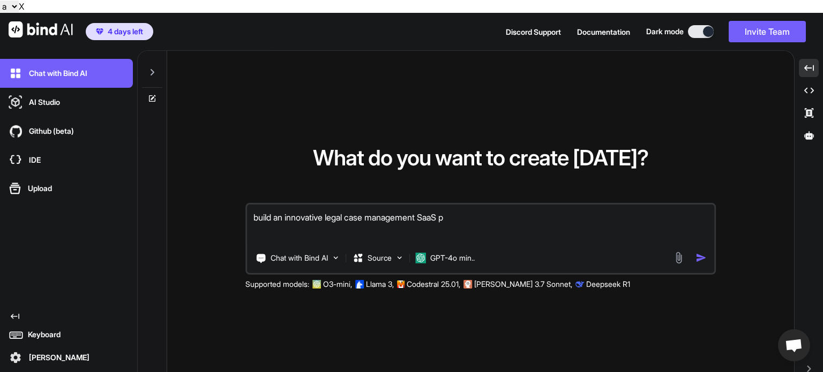
type textarea "build an innovative legal case management SaaS pl"
type textarea "x"
type textarea "build an innovative legal case management SaaS pla"
type textarea "x"
type textarea "build an innovative legal case management SaaS plat"
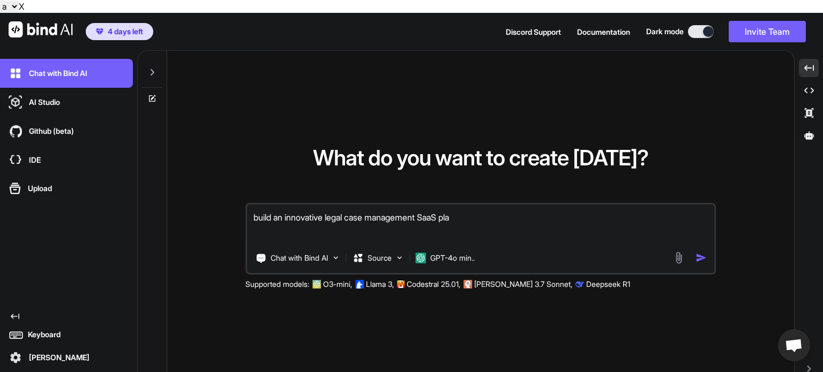
type textarea "x"
type textarea "build an innovative legal case management SaaS platf"
type textarea "x"
type textarea "build an innovative legal case management SaaS platfo"
type textarea "x"
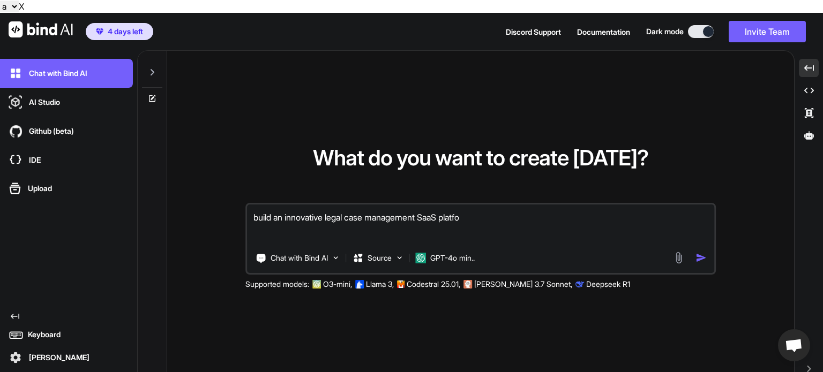
type textarea "build an innovative legal case management SaaS platfor"
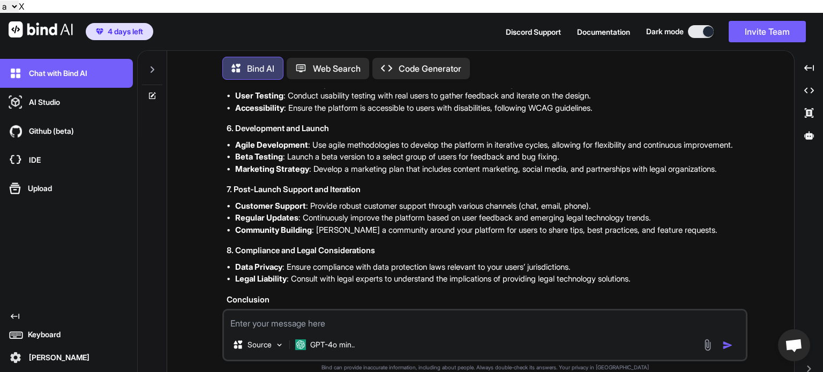
scroll to position [557, 0]
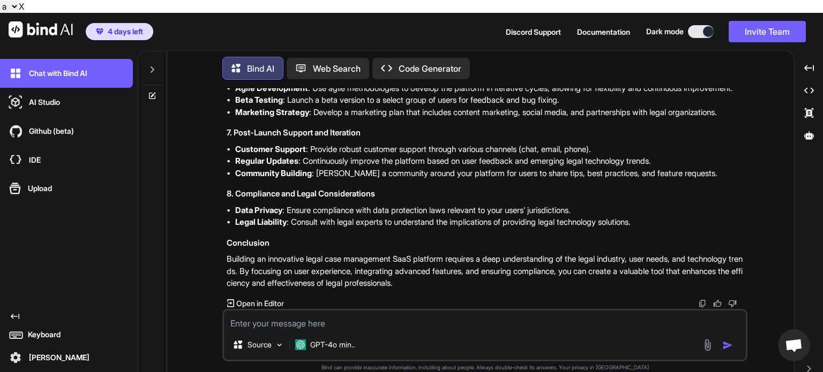
click at [249, 298] on p "Open in Editor" at bounding box center [260, 303] width 48 height 11
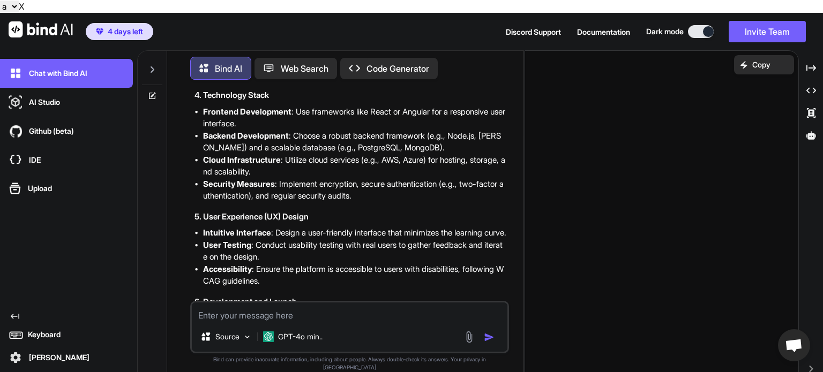
scroll to position [847, 0]
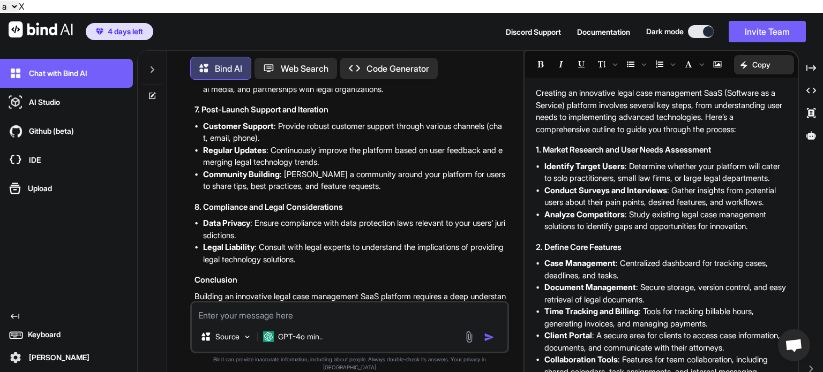
click at [392, 58] on div "Created with Pixso. Code Generator" at bounding box center [389, 68] width 98 height 21
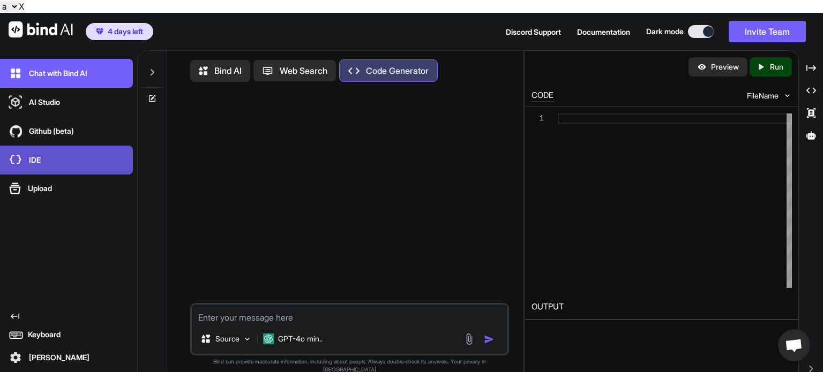
click at [30, 155] on p "IDE" at bounding box center [33, 160] width 16 height 11
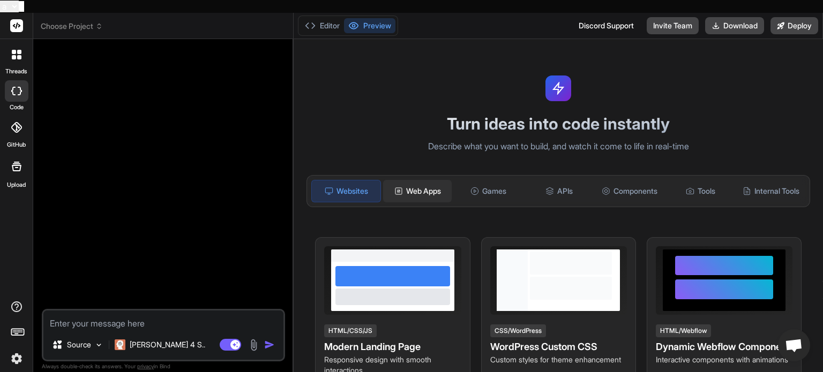
click at [433, 180] on div "Web Apps" at bounding box center [417, 191] width 69 height 23
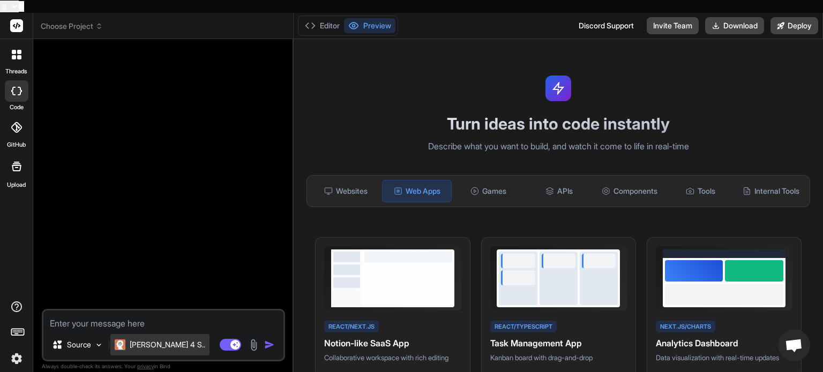
click at [153, 340] on p "[PERSON_NAME] 4 S.." at bounding box center [168, 345] width 76 height 11
click at [99, 316] on textarea at bounding box center [163, 320] width 240 height 19
type textarea "x"
type textarea "b"
type textarea "x"
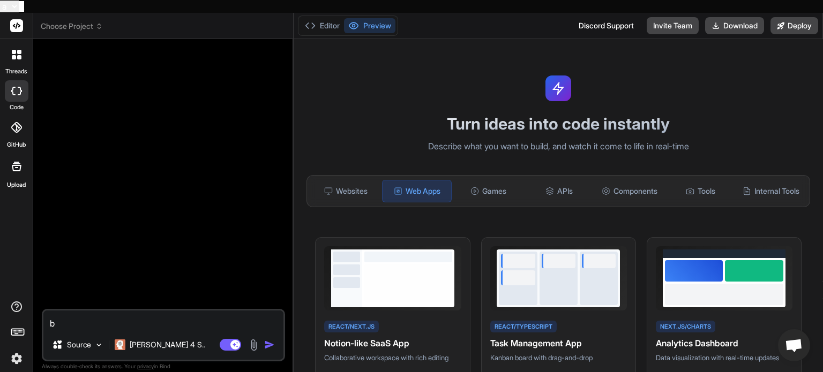
type textarea "bi"
type textarea "x"
type textarea "b"
type textarea "x"
type textarea "bu"
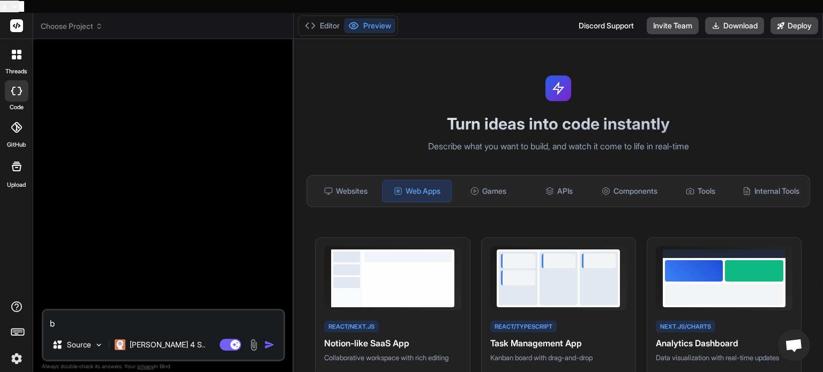
type textarea "x"
type textarea "bul"
type textarea "x"
type textarea "bu"
type textarea "x"
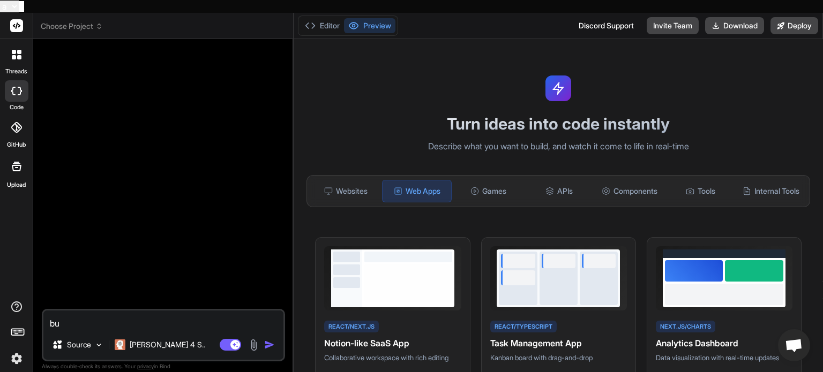
type textarea "[PERSON_NAME]"
type textarea "x"
type textarea "buil"
type textarea "x"
type textarea "build"
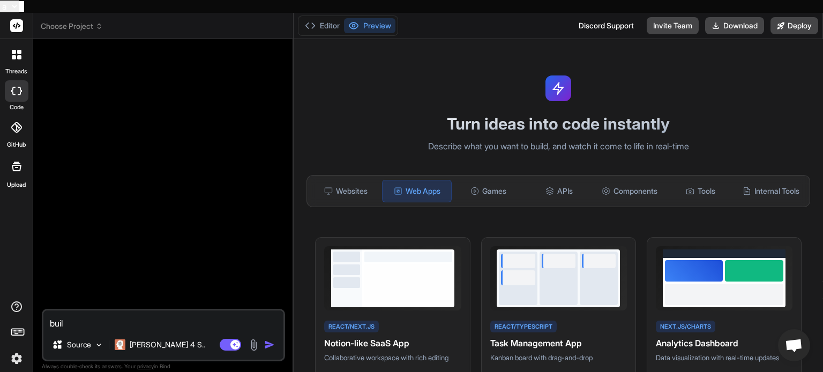
type textarea "x"
type textarea "build"
type textarea "x"
type textarea "build n"
type textarea "x"
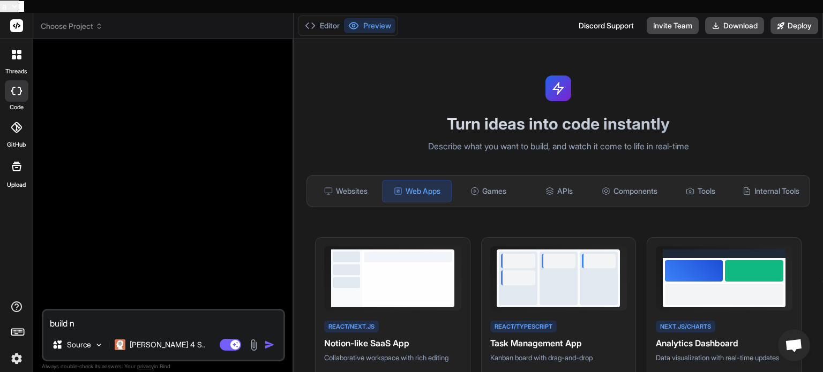
type textarea "build"
type textarea "x"
type textarea "build a"
type textarea "x"
type textarea "build an"
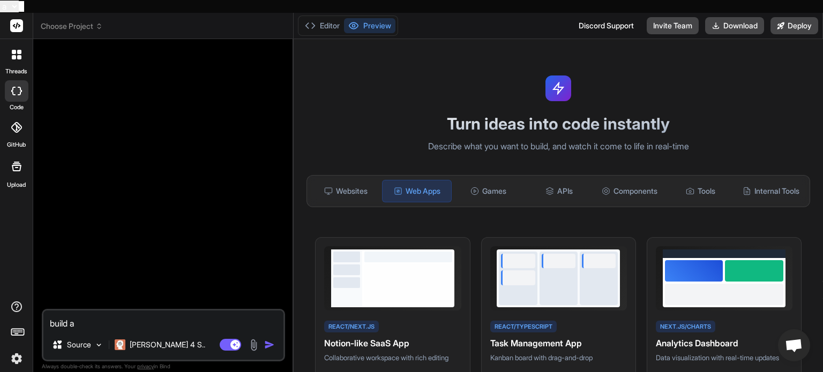
type textarea "x"
type textarea "build an"
type textarea "x"
type textarea "build an i"
type textarea "x"
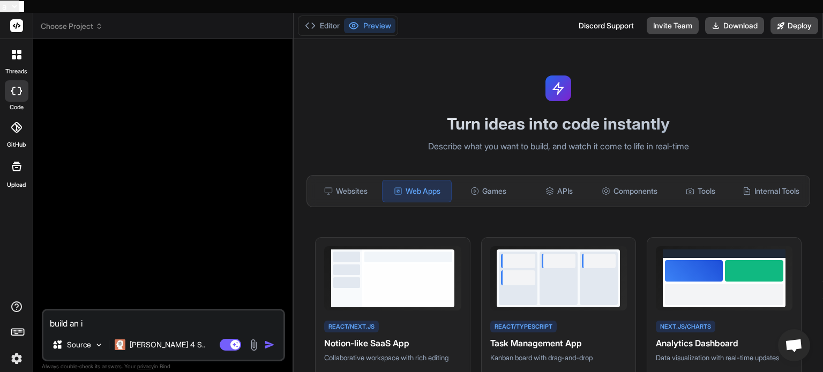
type textarea "build an in"
type textarea "x"
type textarea "build an inn"
type textarea "x"
type textarea "build an inno"
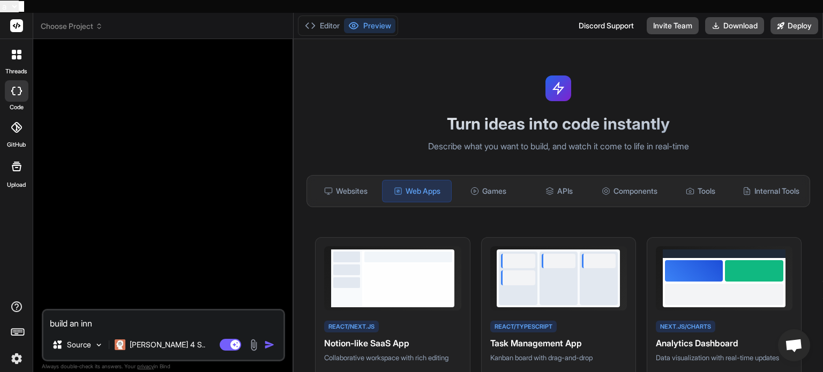
type textarea "x"
type textarea "build an innov"
type textarea "x"
type textarea "build an innova"
type textarea "x"
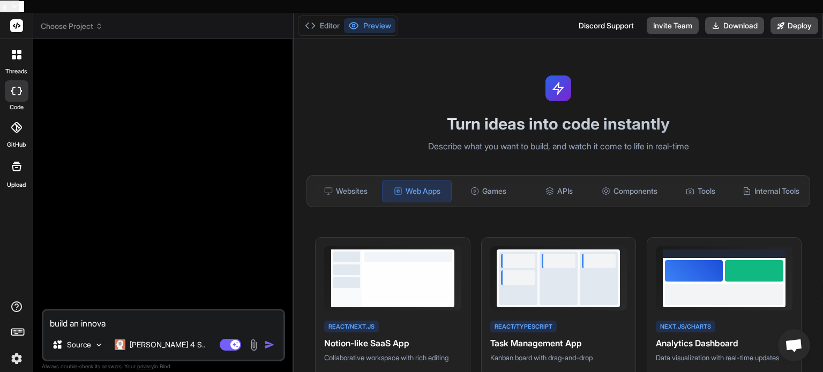
type textarea "build an innovat"
type textarea "x"
type textarea "build an innovate"
type textarea "x"
type textarea "build an innovat"
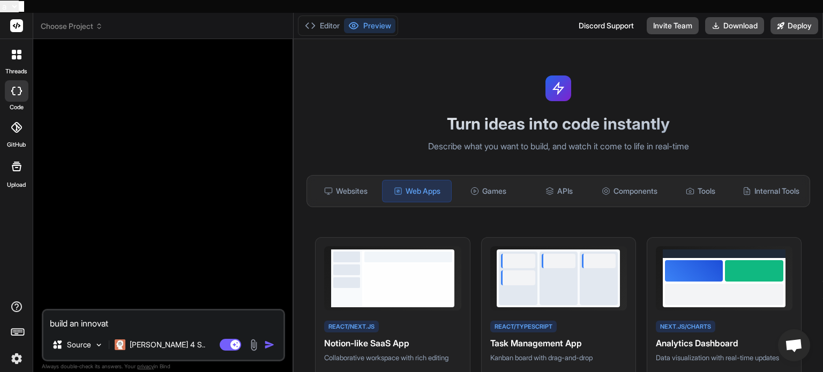
type textarea "x"
type textarea "build an innova"
type textarea "x"
type textarea "build an innovat"
type textarea "x"
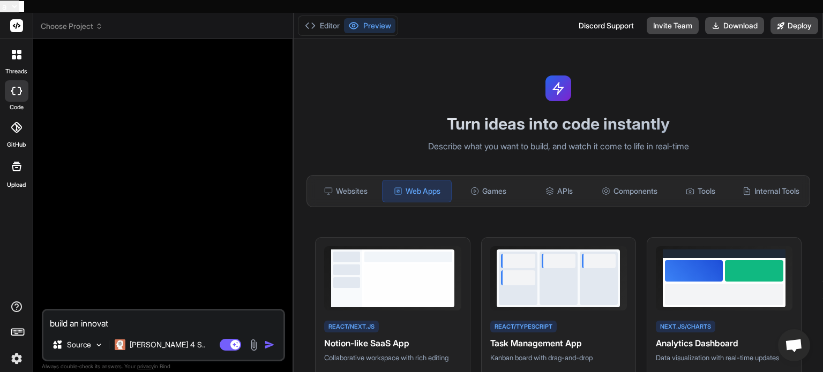
type textarea "build an innovati"
type textarea "x"
type textarea "build an innovativ"
type textarea "x"
type textarea "build an innovative"
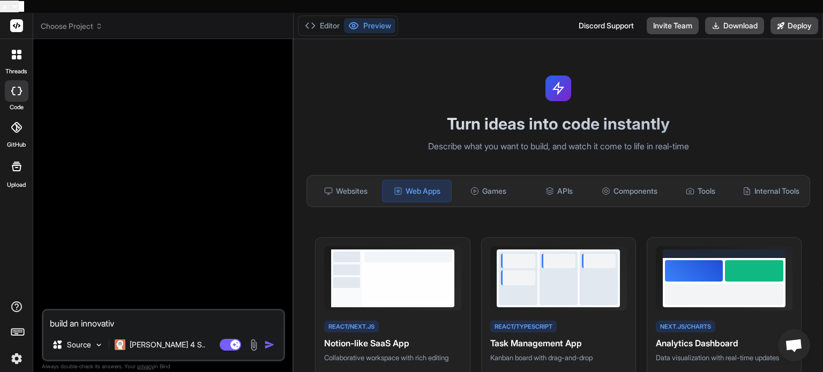
type textarea "x"
type textarea "build an innovative"
type textarea "x"
type textarea "build an innovative l"
type textarea "x"
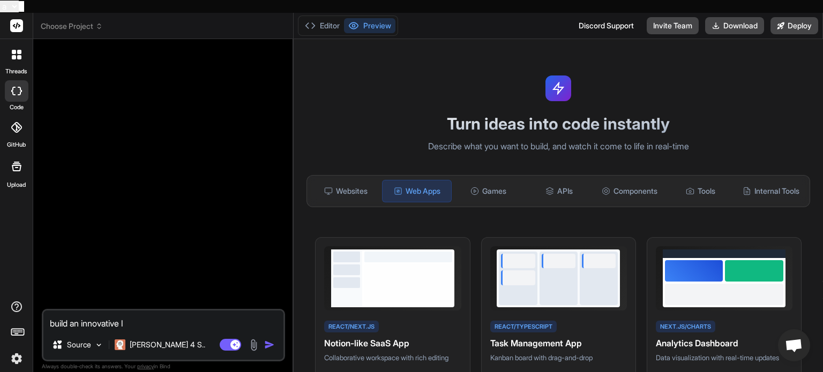
type textarea "build an innovative le"
type textarea "x"
type textarea "build an innovative leg"
type textarea "x"
type textarea "build an innovative lega"
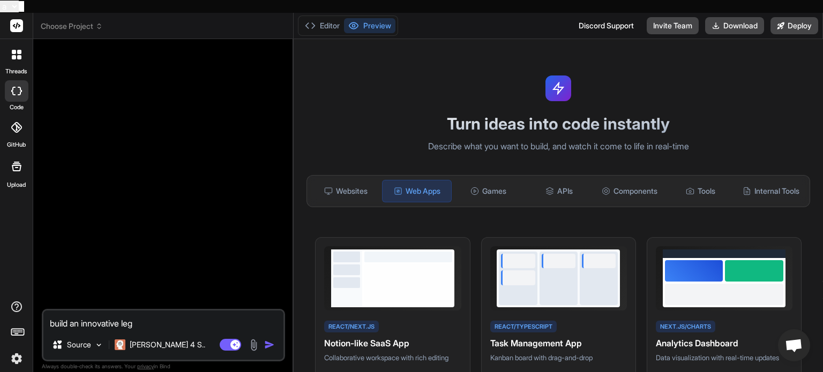
type textarea "x"
type textarea "build an innovative legal"
type textarea "x"
type textarea "build an innovative legal"
type textarea "x"
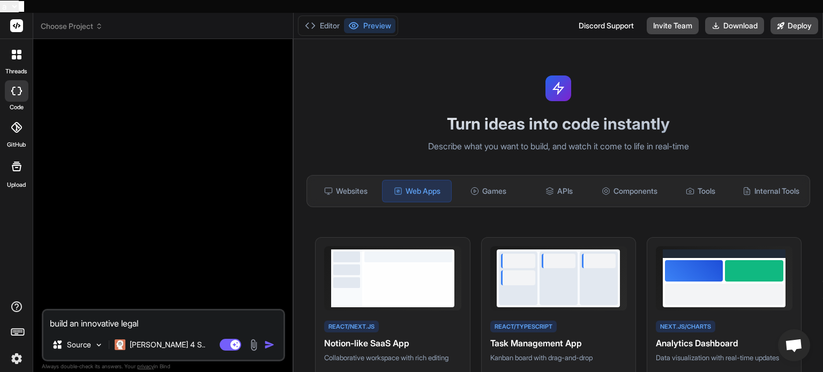
type textarea "build an innovative legal c"
type textarea "x"
type textarea "build an innovative legal ca"
type textarea "x"
type textarea "build an innovative legal cas"
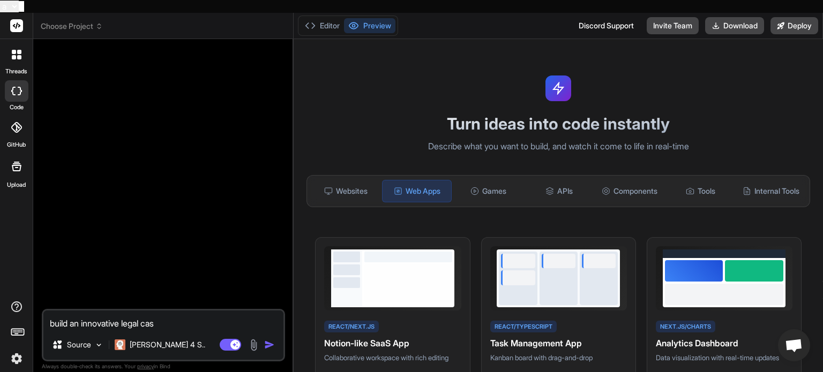
type textarea "x"
type textarea "build an innovative legal case"
type textarea "x"
type textarea "build an innovative legal case"
type textarea "x"
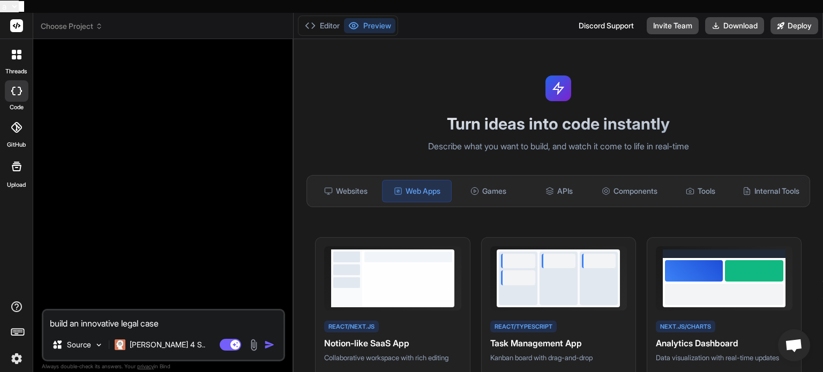
type textarea "build an innovative legal case m"
type textarea "x"
type textarea "build an innovative legal case ma"
type textarea "x"
type textarea "build an innovative legal case man"
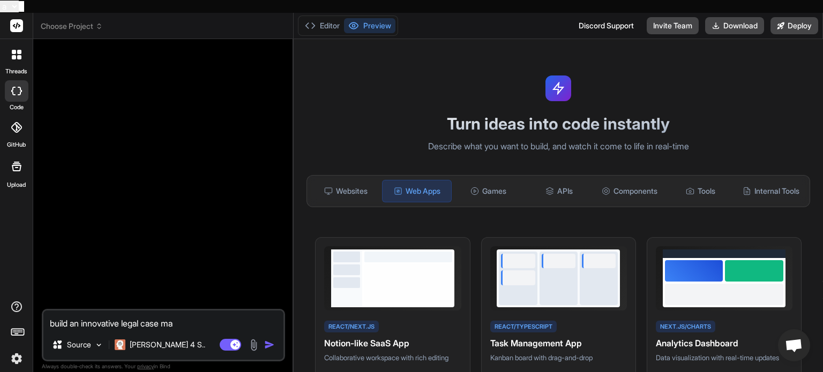
type textarea "x"
type textarea "build an innovative legal case mana"
type textarea "x"
type textarea "build an innovative legal case manag"
type textarea "x"
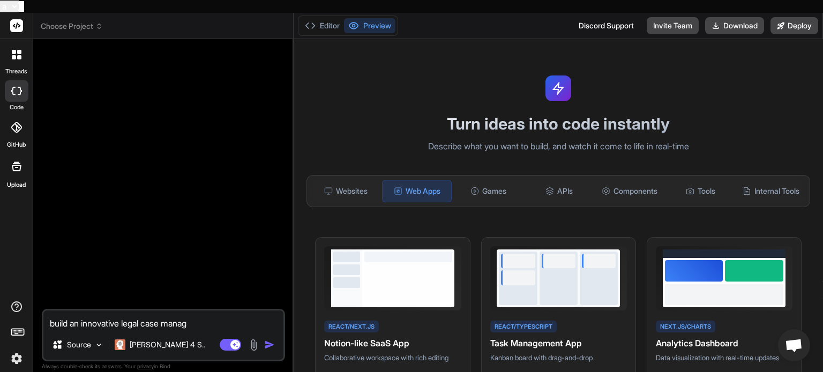
type textarea "build an innovative legal case manage"
type textarea "x"
type textarea "build an innovative legal case managem"
type textarea "x"
type textarea "build an innovative legal case manageme"
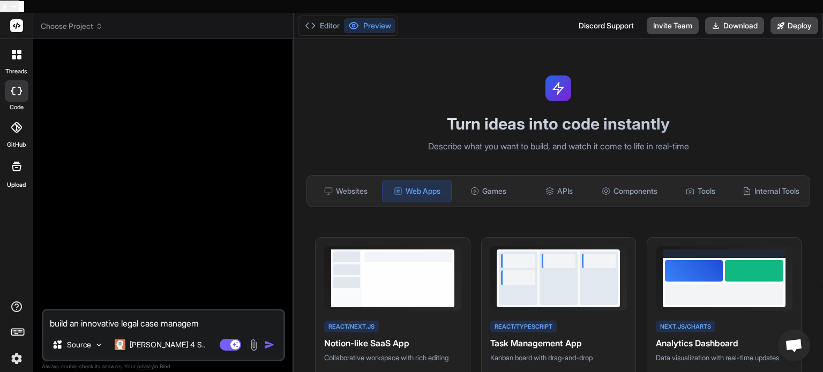
type textarea "x"
type textarea "build an innovative legal case managemen"
type textarea "x"
type textarea "build an innovative legal case management"
type textarea "x"
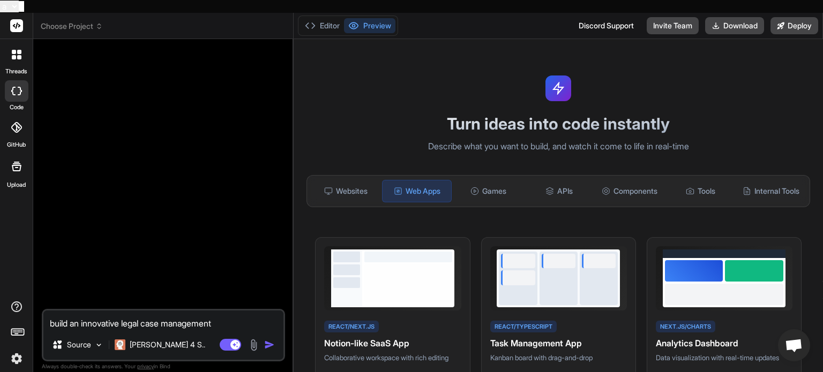
type textarea "build an innovative legal case management"
type textarea "x"
type textarea "build an innovative legal case management S"
type textarea "x"
type textarea "build an innovative legal case management Sa"
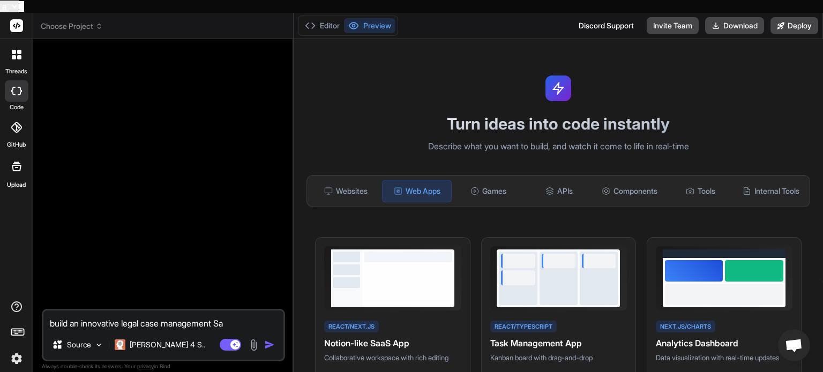
type textarea "x"
type textarea "build an innovative legal case management Saa"
type textarea "x"
type textarea "build an innovative legal case management SaaS"
type textarea "x"
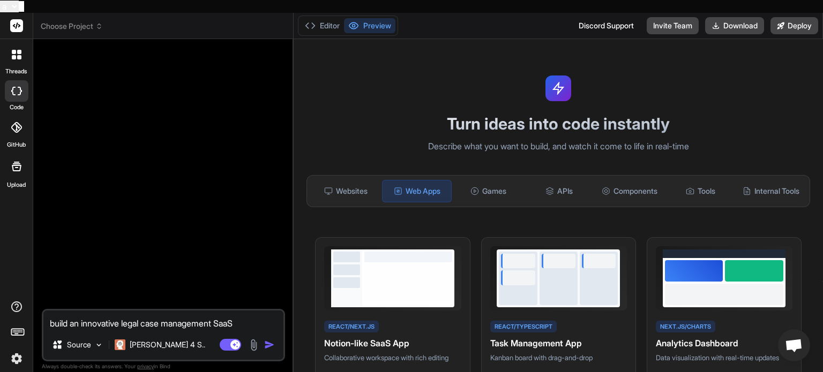
type textarea "build an innovative legal case management SaaS"
type textarea "x"
type textarea "build an innovative legal case management SaaS p"
type textarea "x"
type textarea "build an innovative legal case management SaaS pl"
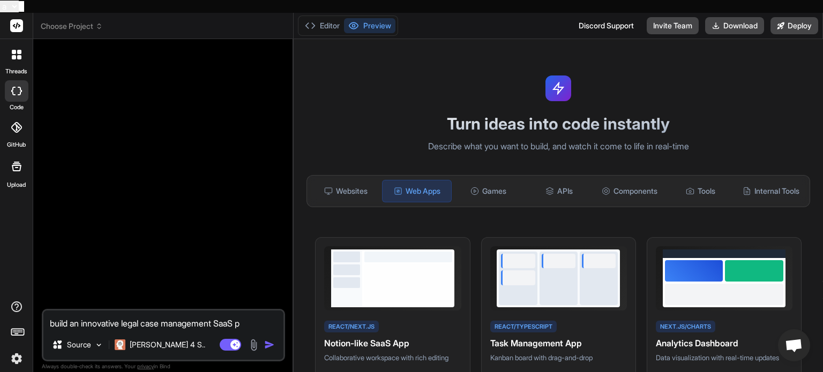
type textarea "x"
type textarea "build an innovative legal case management SaaS pla"
type textarea "x"
type textarea "build an innovative legal case management SaaS plat"
type textarea "x"
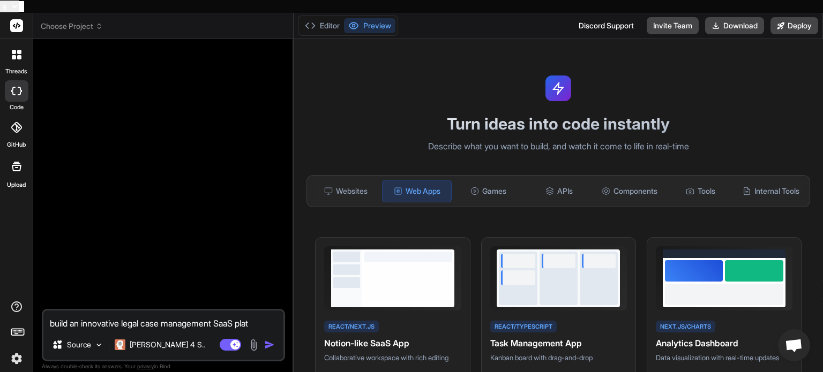
type textarea "build an innovative legal case management SaaS platf"
type textarea "x"
type textarea "build an innovative legal case management SaaS platfo"
type textarea "x"
type textarea "build an innovative legal case management SaaS platfor"
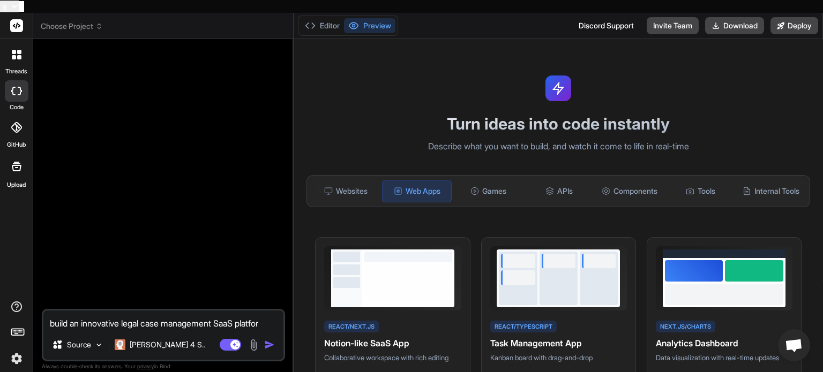
type textarea "x"
type textarea "build an innovative legal case management SaaS platform"
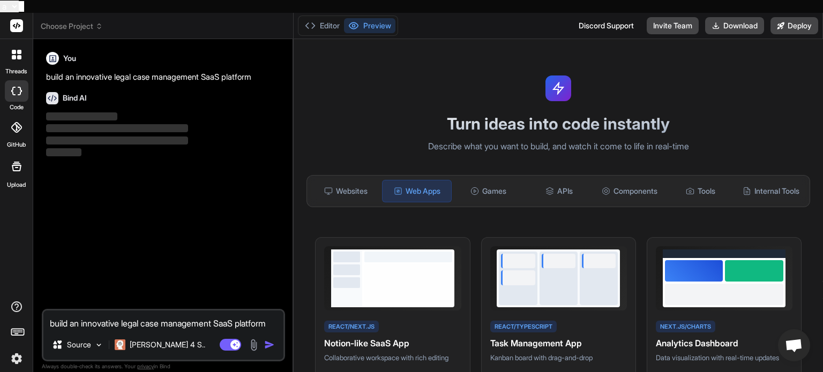
type textarea "x"
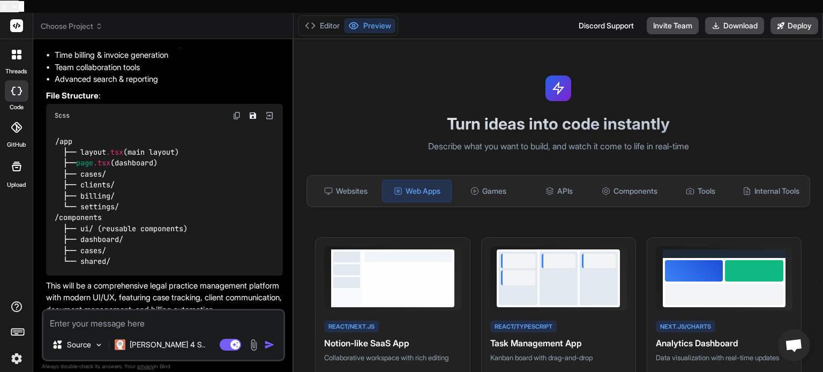
scroll to position [197, 0]
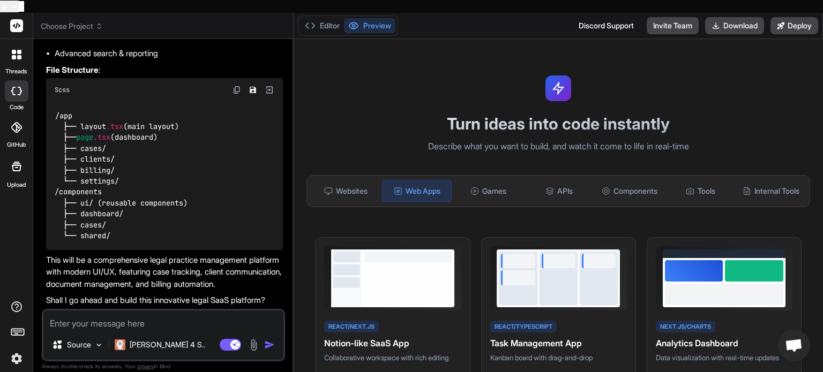
type textarea "x"
type textarea "y"
type textarea "x"
type textarea "ye"
type textarea "x"
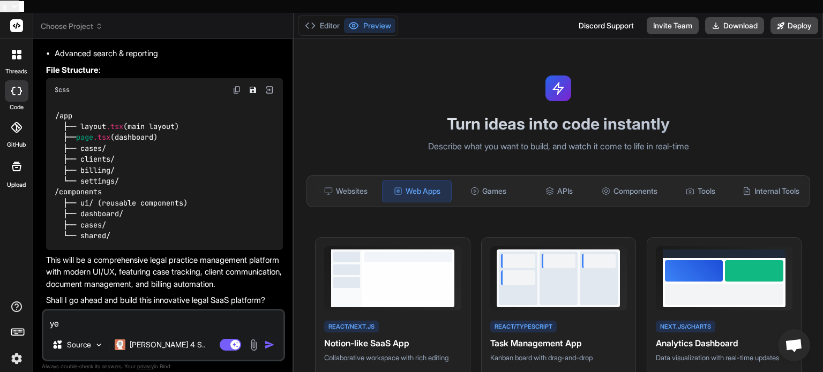
type textarea "yes"
type textarea "x"
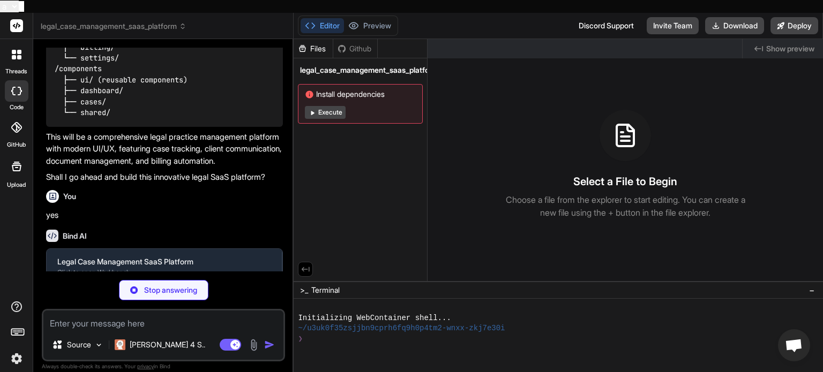
scroll to position [308, 0]
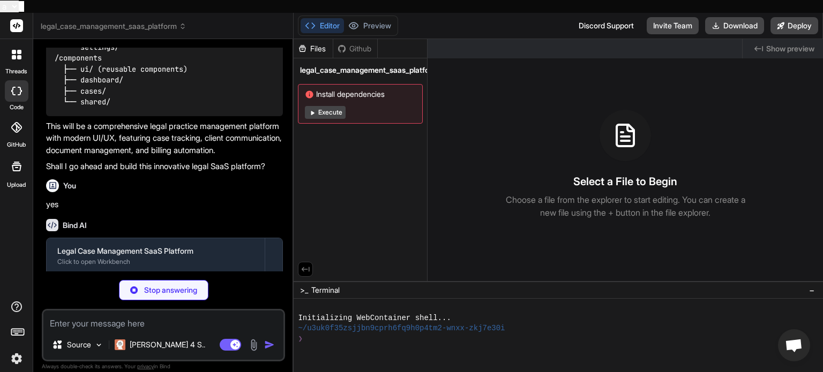
click at [319, 106] on button "Execute" at bounding box center [325, 112] width 41 height 13
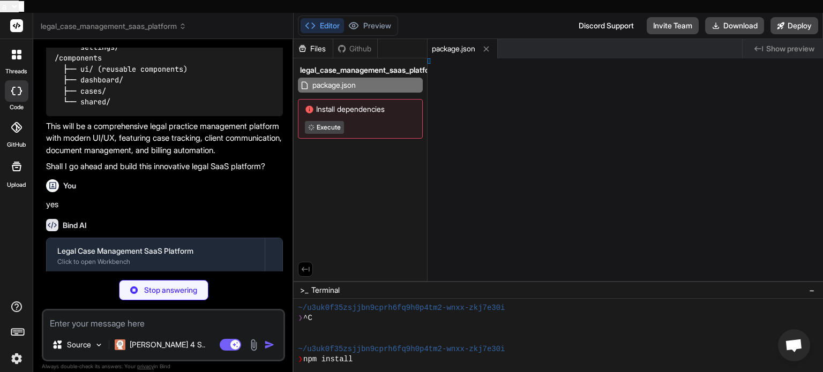
scroll to position [20, 0]
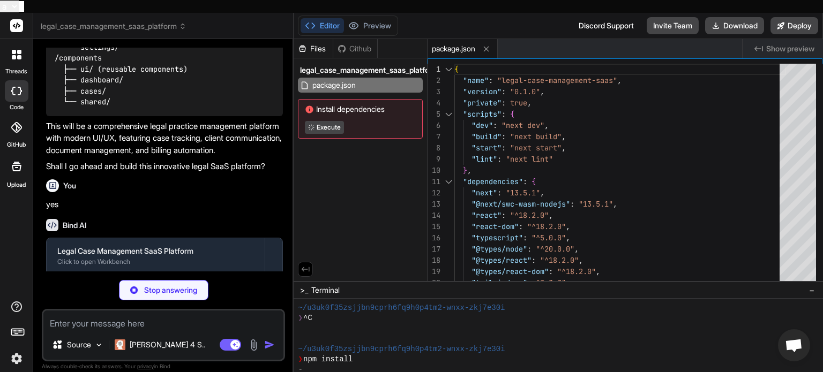
type textarea "x"
type textarea "module.exports = nextConfig"
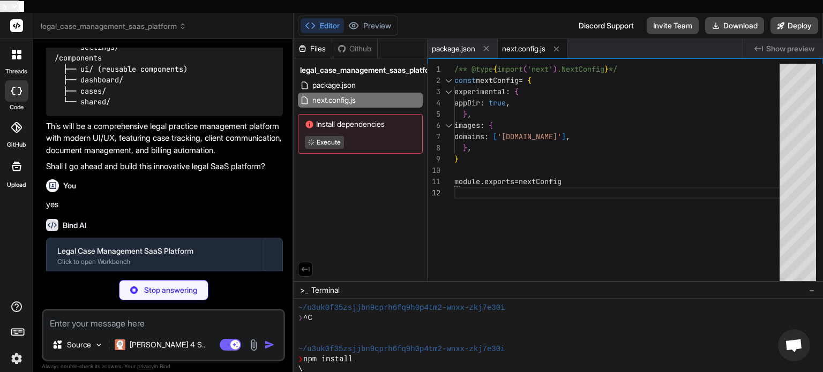
type textarea "x"
type textarea "}, }, }, plugins: [], }"
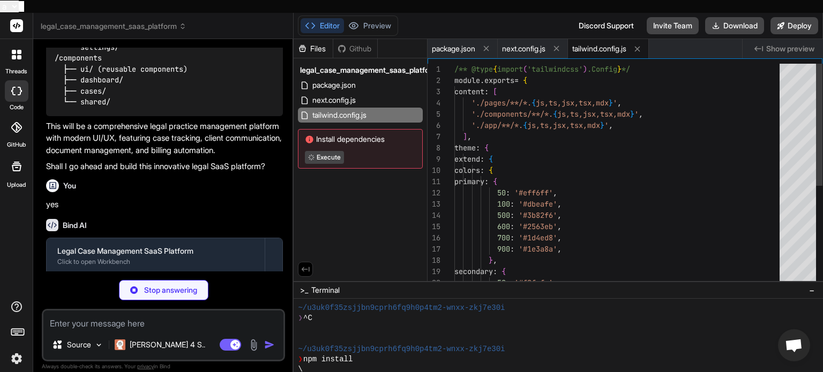
type textarea "x"
type textarea "module.exports = { plugins: { tailwindcss: {}, autoprefixer: {}, }, }"
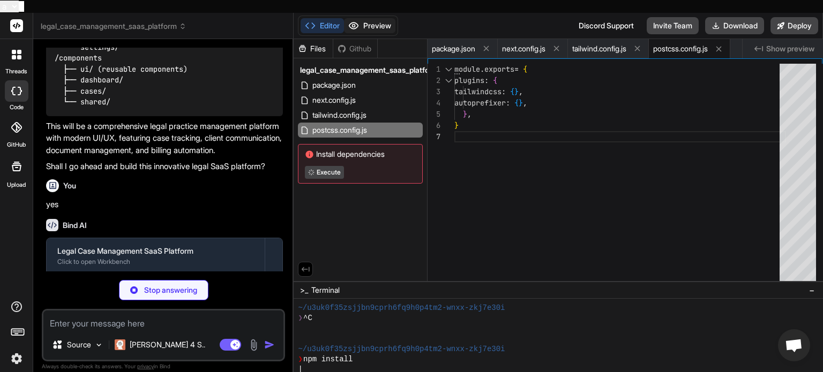
type textarea "x"
type textarea ""baseUrl": ".", "paths": { "@/*": ["./*"] } }, "include": ["next-env.d.ts", "**…"
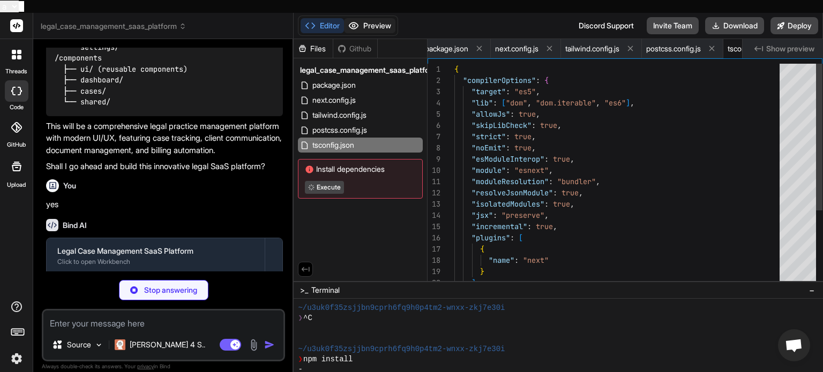
scroll to position [0, 79]
type textarea "x"
type textarea "@apply w-full px-3 py-2 border border-secondary-300 rounded-md focus:outline-no…"
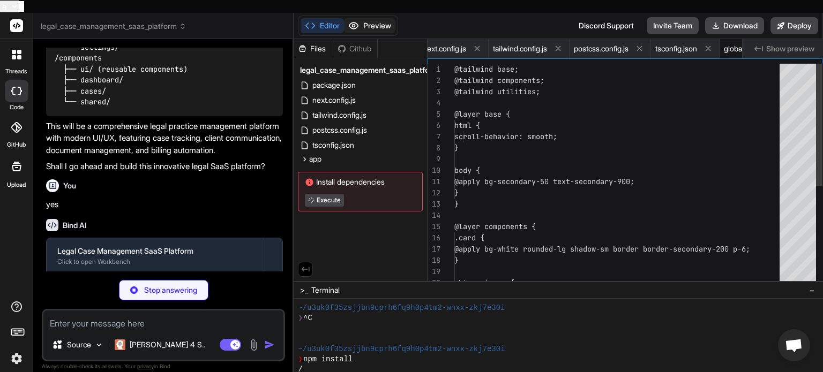
scroll to position [0, 146]
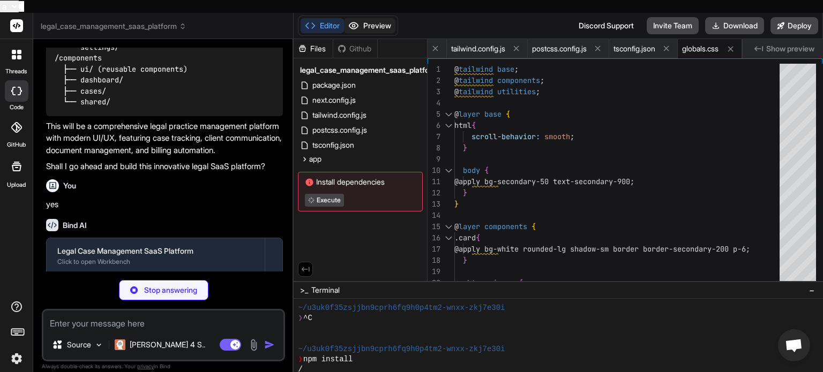
click at [361, 18] on button "Preview" at bounding box center [369, 25] width 51 height 15
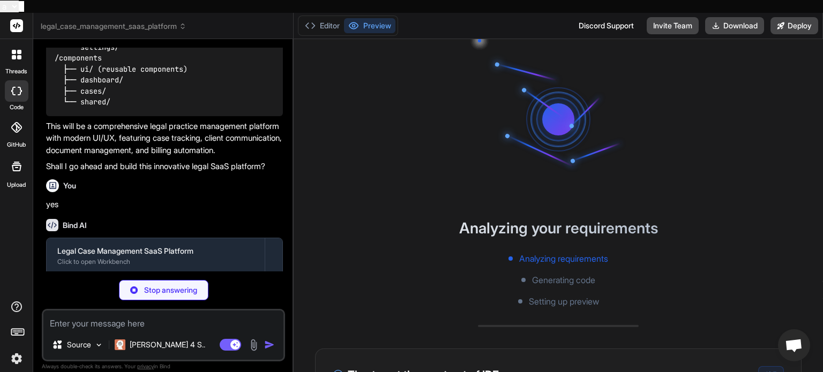
type textarea "x"
type textarea "</div> </div> </body> </html> ) }"
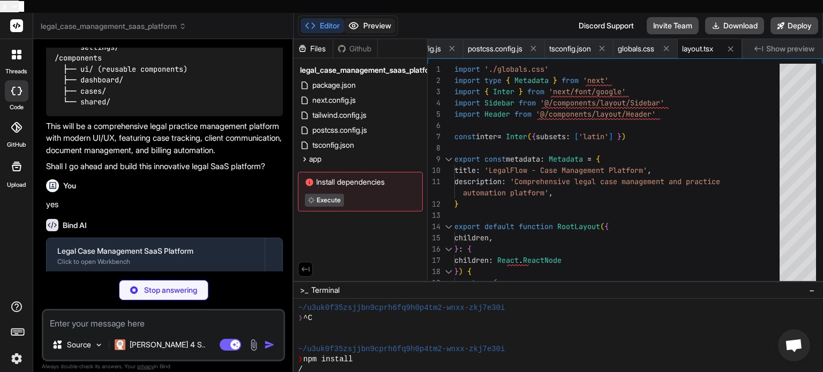
type textarea "x"
type textarea "<div className="space-y-6"> <UpcomingDeadlines /> <BillingOverview /> <TaskList…"
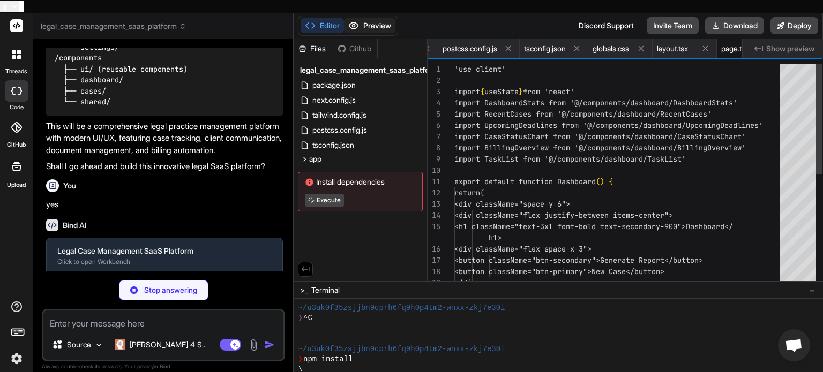
scroll to position [0, 275]
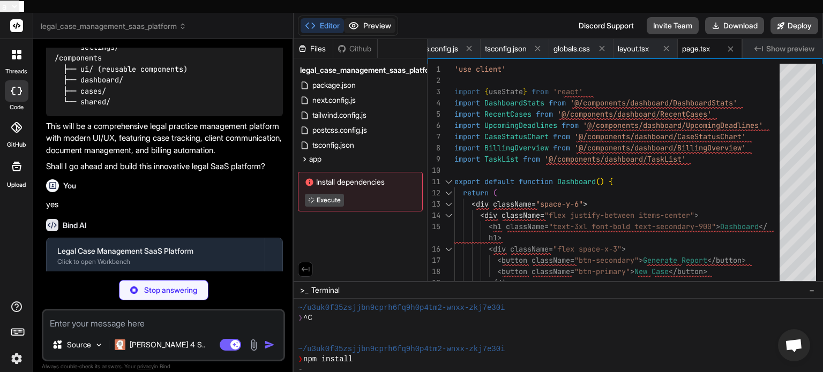
click at [359, 23] on icon at bounding box center [353, 26] width 9 height 6
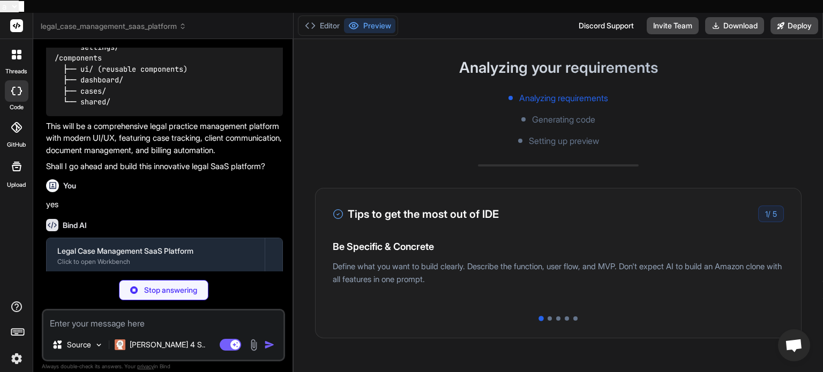
scroll to position [0, 0]
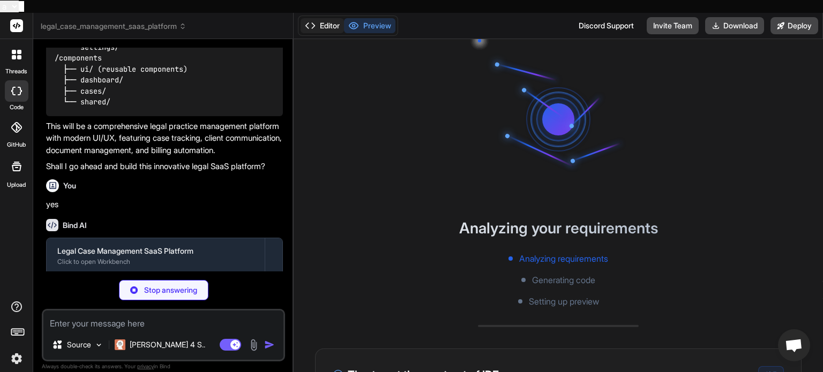
click at [320, 18] on button "Editor" at bounding box center [322, 25] width 43 height 15
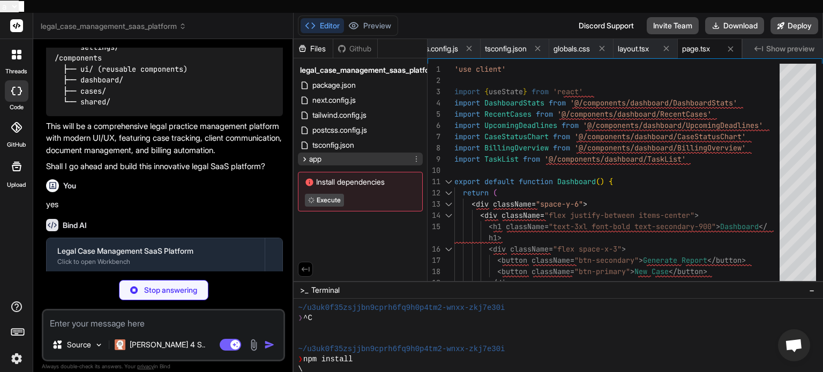
type textarea "x"
type textarea "</div> </div> </> ) }"
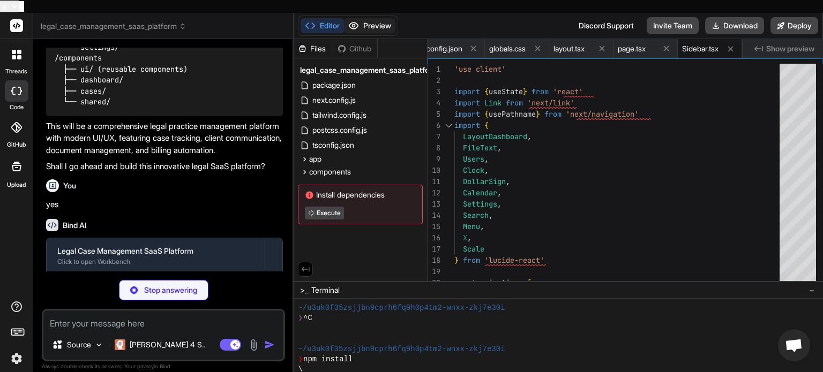
click at [362, 18] on button "Preview" at bounding box center [369, 25] width 51 height 15
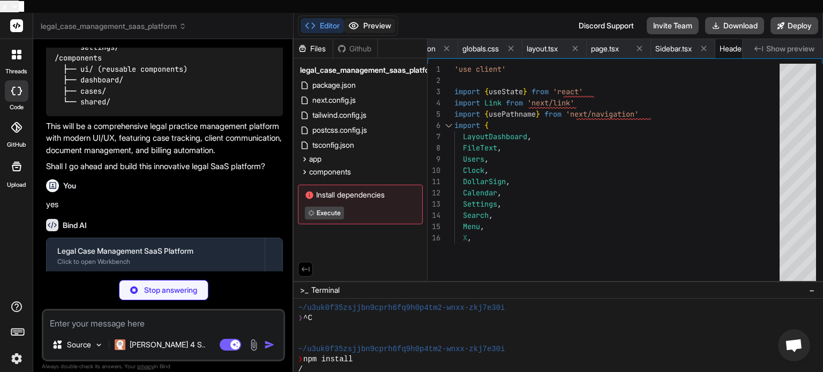
type textarea "x"
type textarea "</div> </div> </div> </div> </header> ) }"
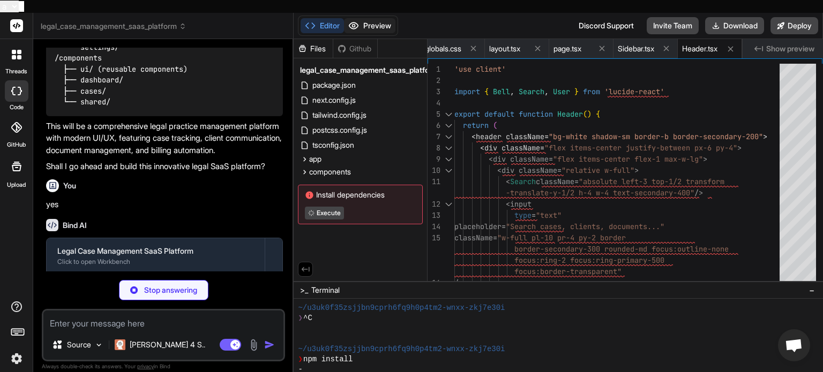
click at [363, 18] on button "Preview" at bounding box center [369, 25] width 51 height 15
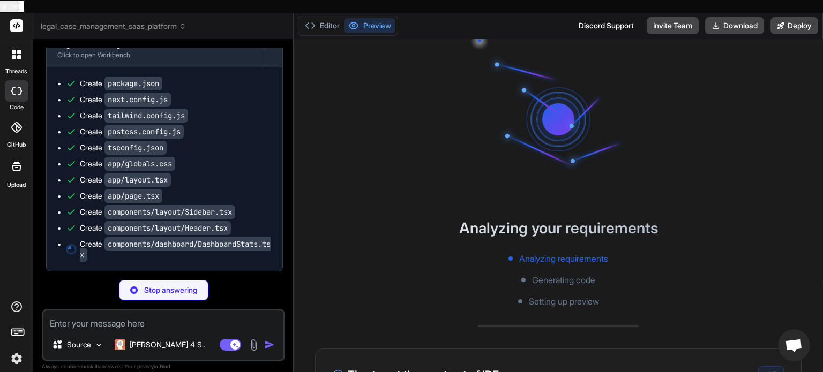
scroll to position [538, 0]
type textarea "x"
type textarea "</div> </div> ))} </div> ) }"
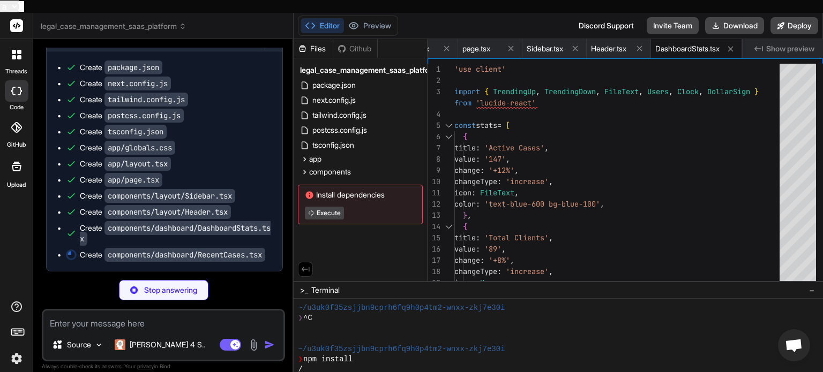
type textarea "x"
type textarea "</div> ))} </div> </div> ) }"
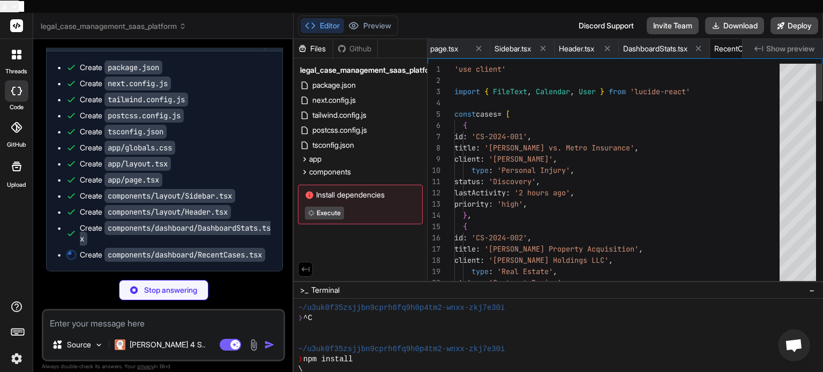
scroll to position [0, 587]
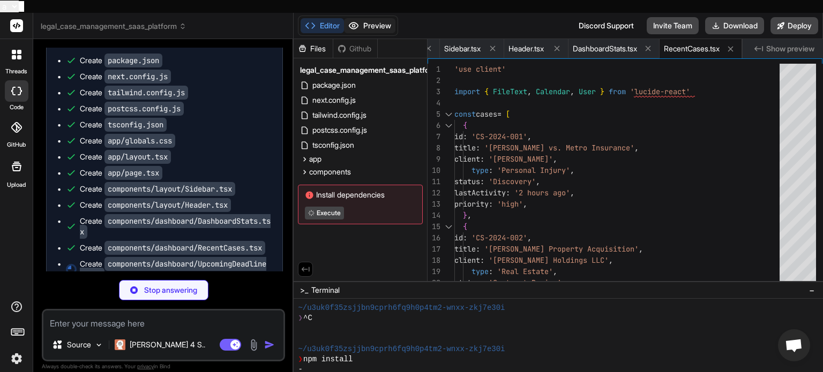
click at [377, 18] on button "Preview" at bounding box center [369, 25] width 51 height 15
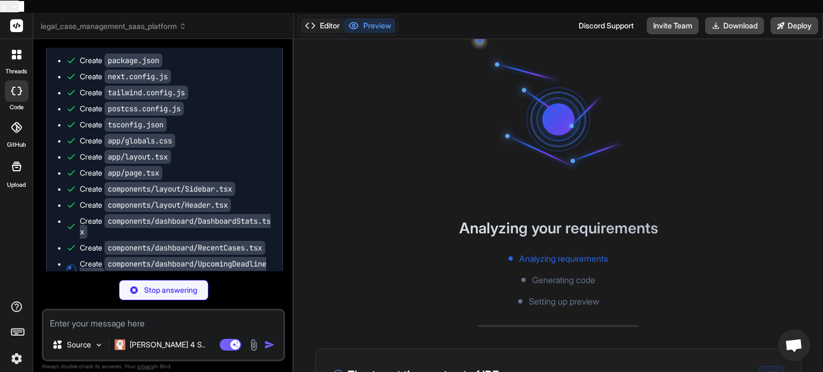
type textarea "x"
type textarea ") }"
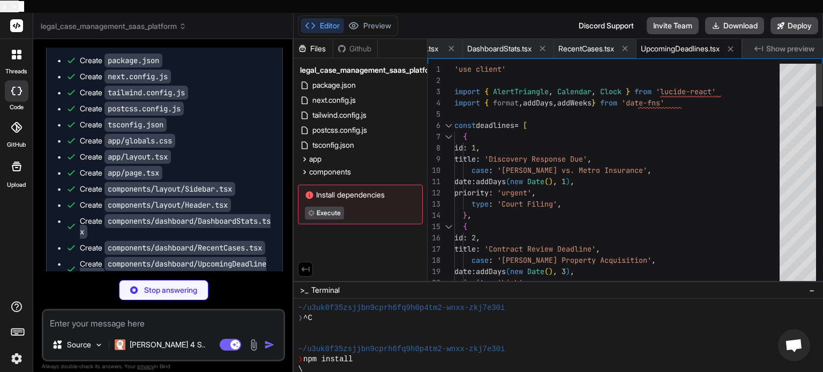
type textarea "x"
type textarea "<p className="text-2xl font-bold text-blue-600">23</p> <p className="text-sm te…"
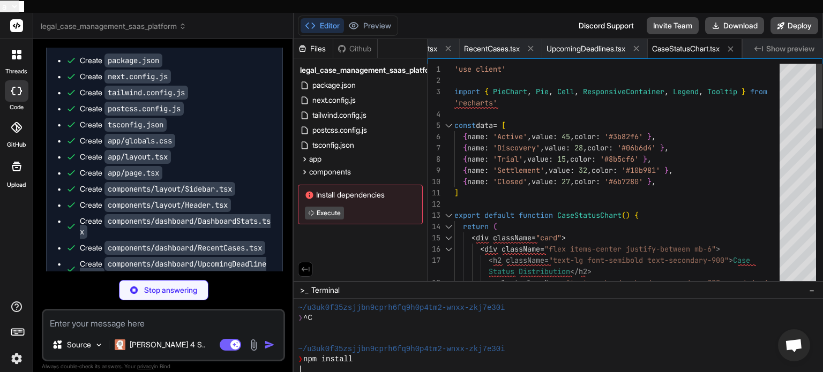
scroll to position [113, 0]
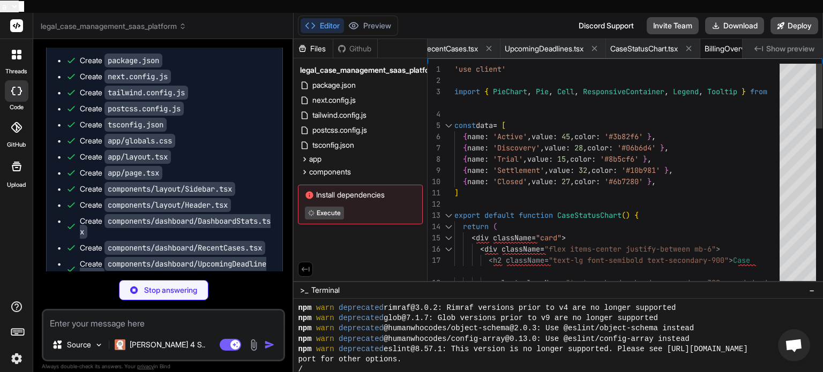
type textarea "x"
type textarea "</div> <button className="w-full mt-4 btn-primary"> Generate Invoice </button> …"
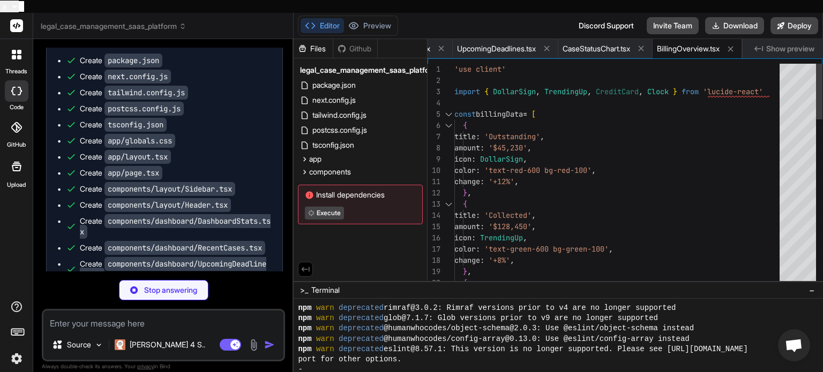
type textarea "x"
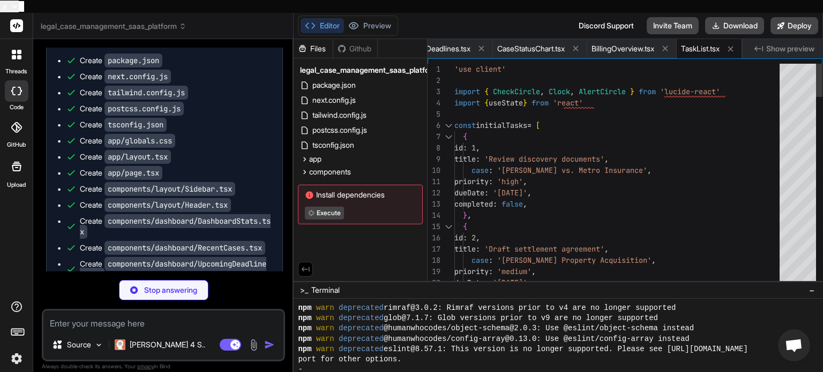
type textarea "x"
type textarea "}"
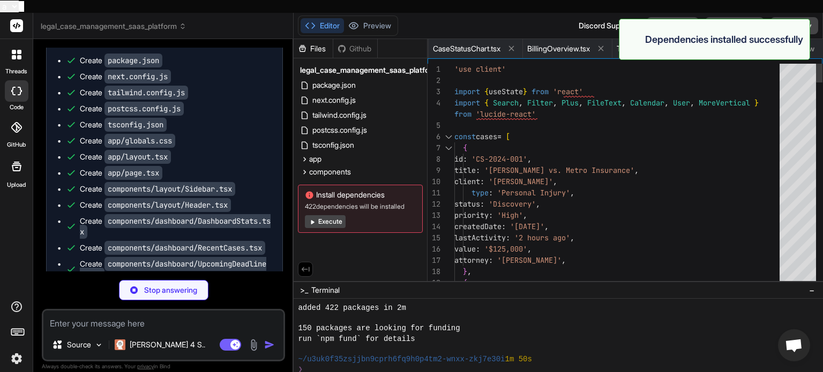
scroll to position [216, 0]
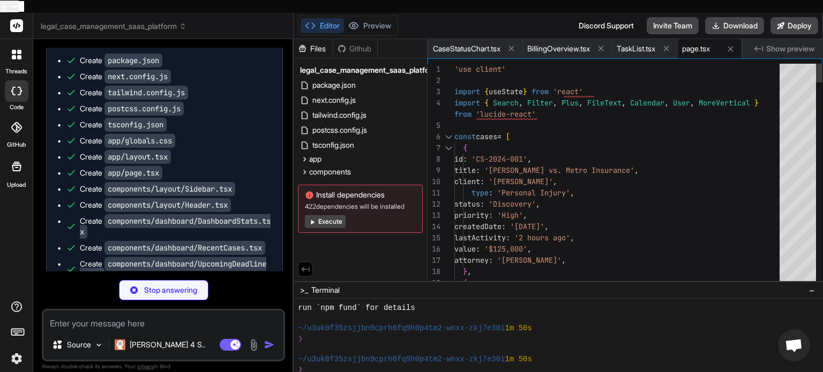
type textarea "x"
type textarea "</div> </div> ) }"
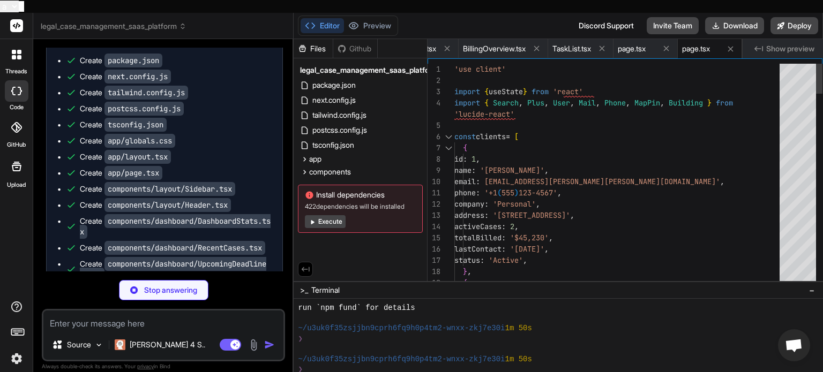
type textarea "x"
type textarea "</div> ) }"
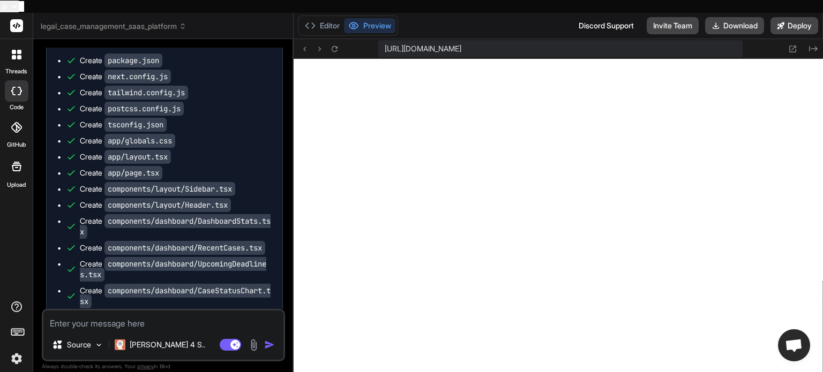
scroll to position [741, 0]
type textarea "x"
